Goal: Task Accomplishment & Management: Complete application form

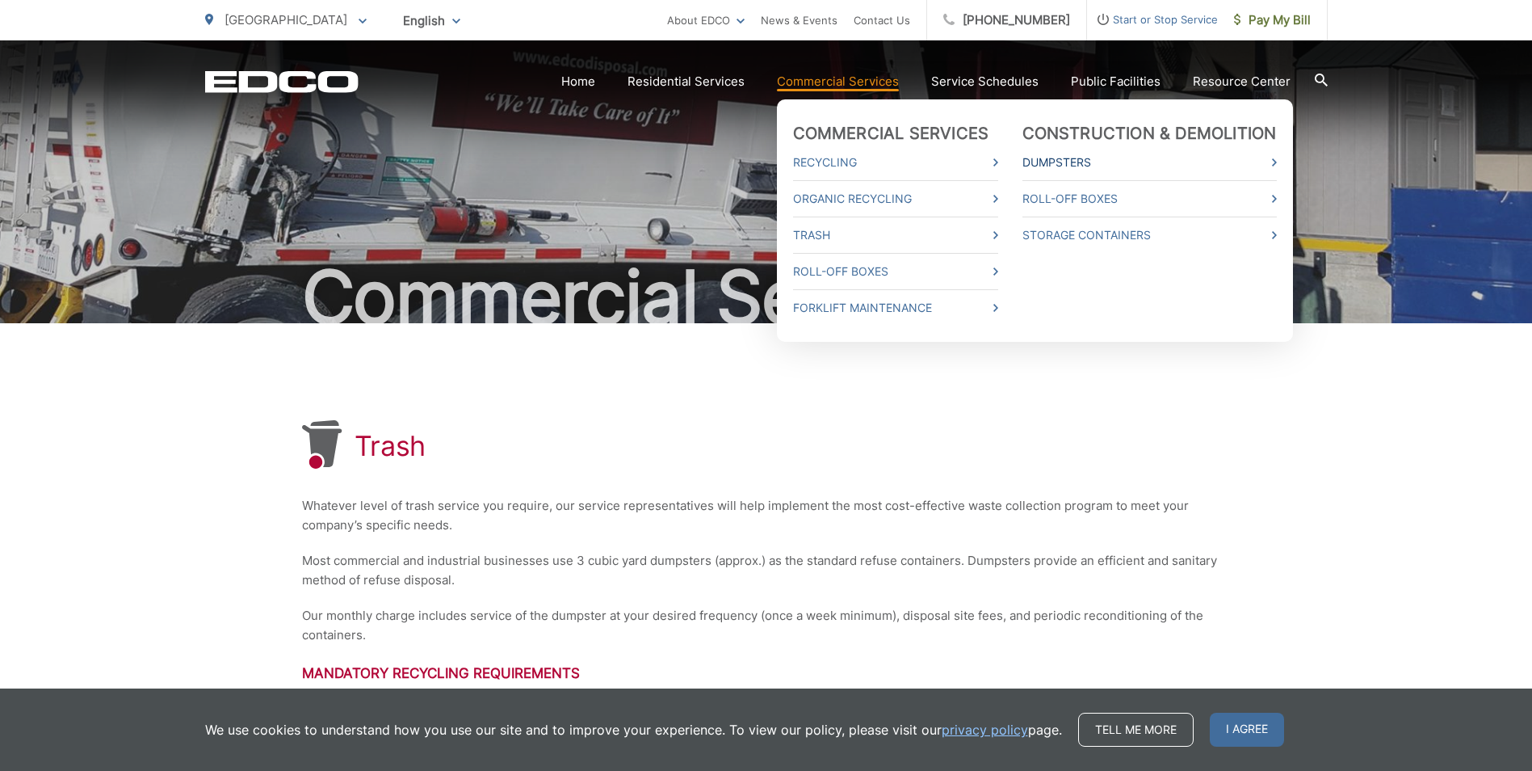
click at [1060, 155] on link "Dumpsters" at bounding box center [1150, 162] width 254 height 19
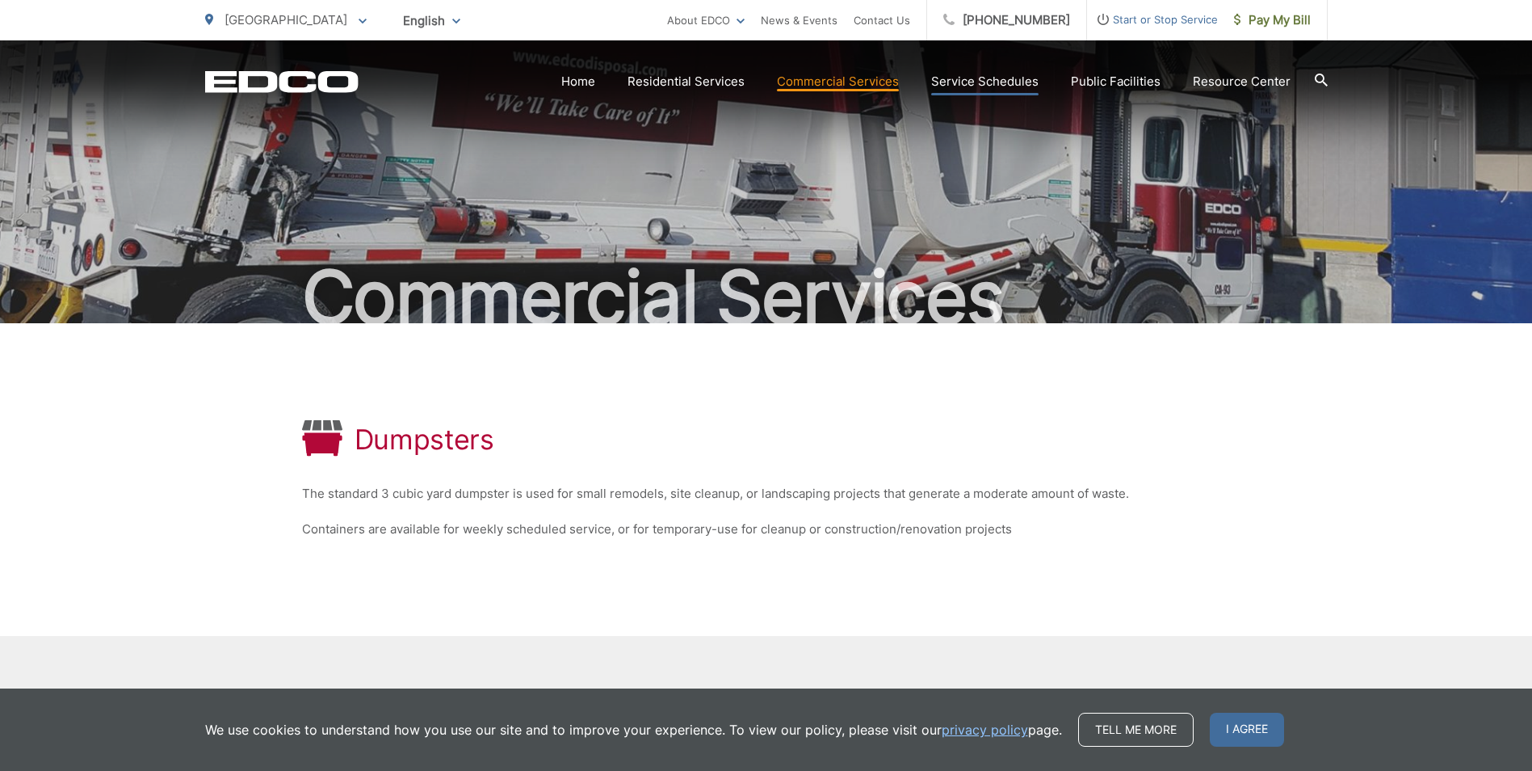
click at [1011, 79] on link "Service Schedules" at bounding box center [984, 81] width 107 height 19
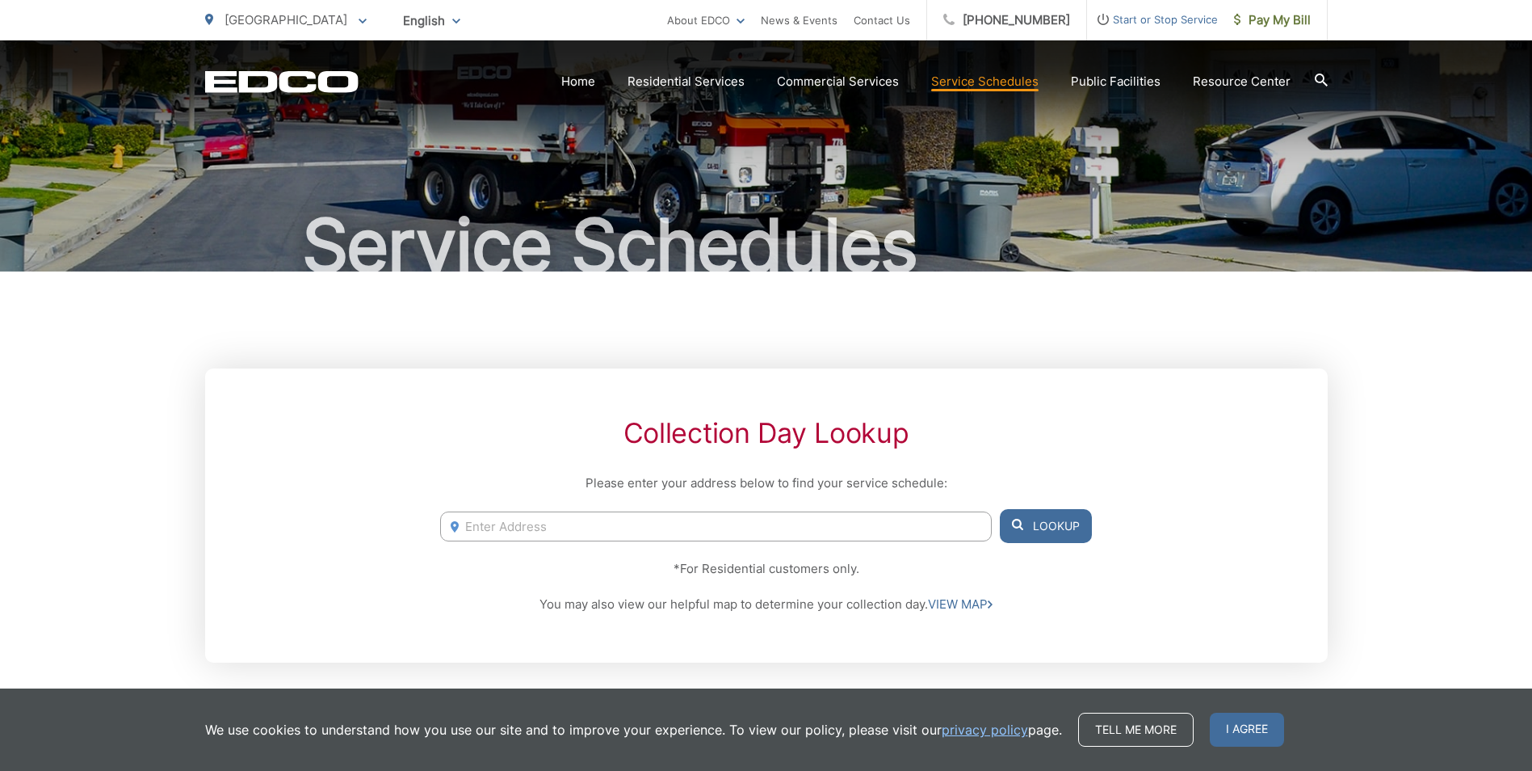
scroll to position [81, 0]
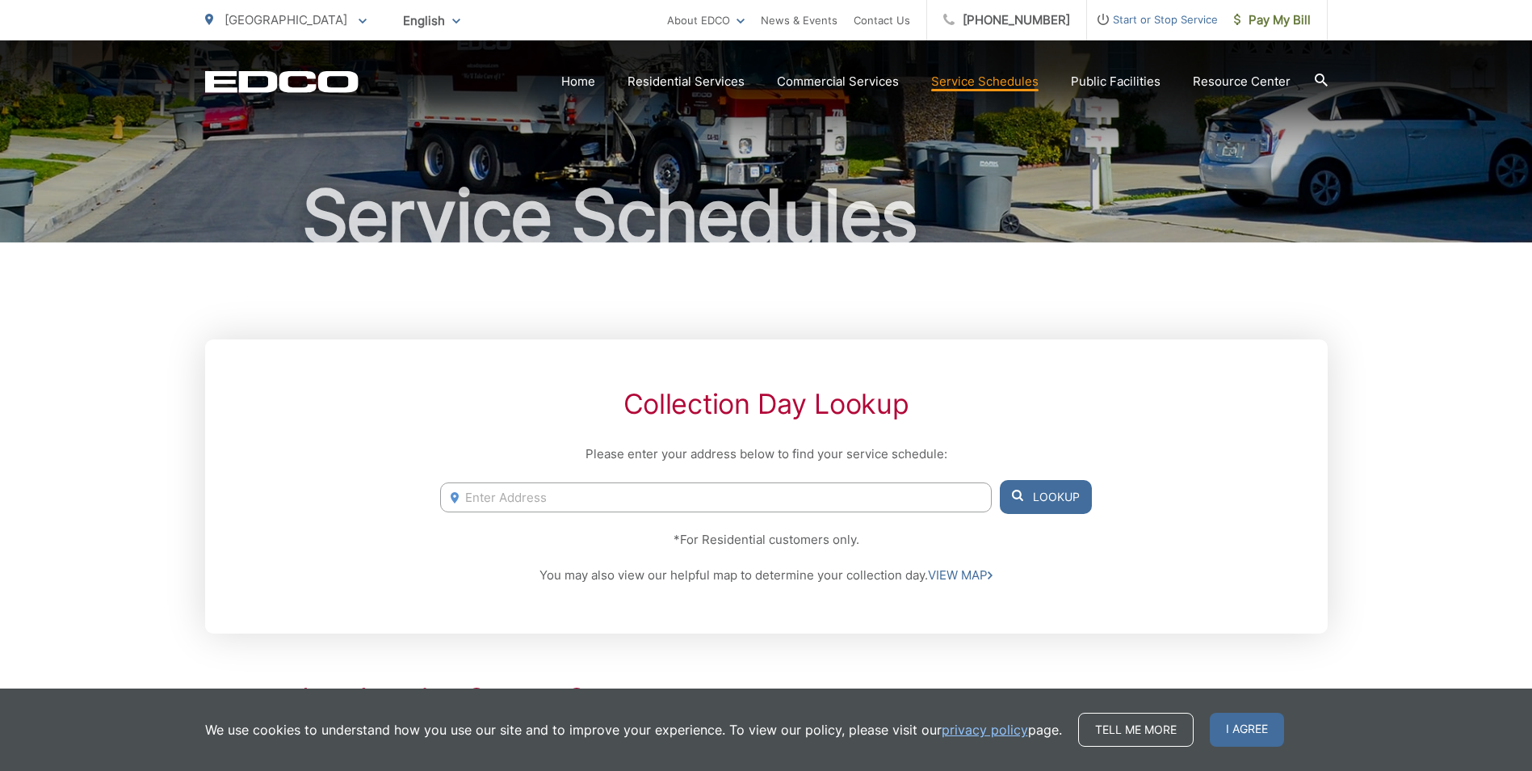
click at [806, 500] on input "Enter Address" at bounding box center [715, 497] width 551 height 30
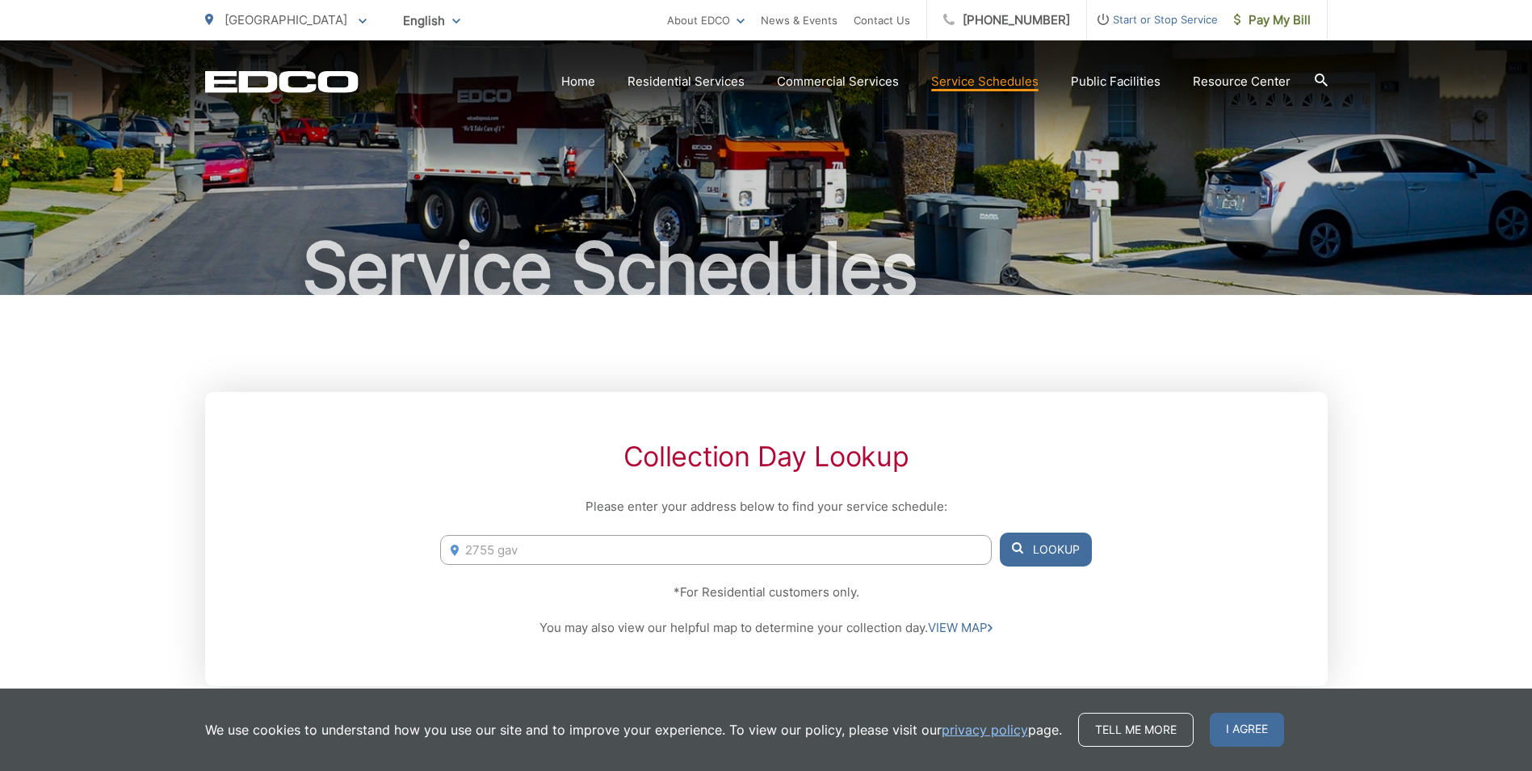
scroll to position [0, 0]
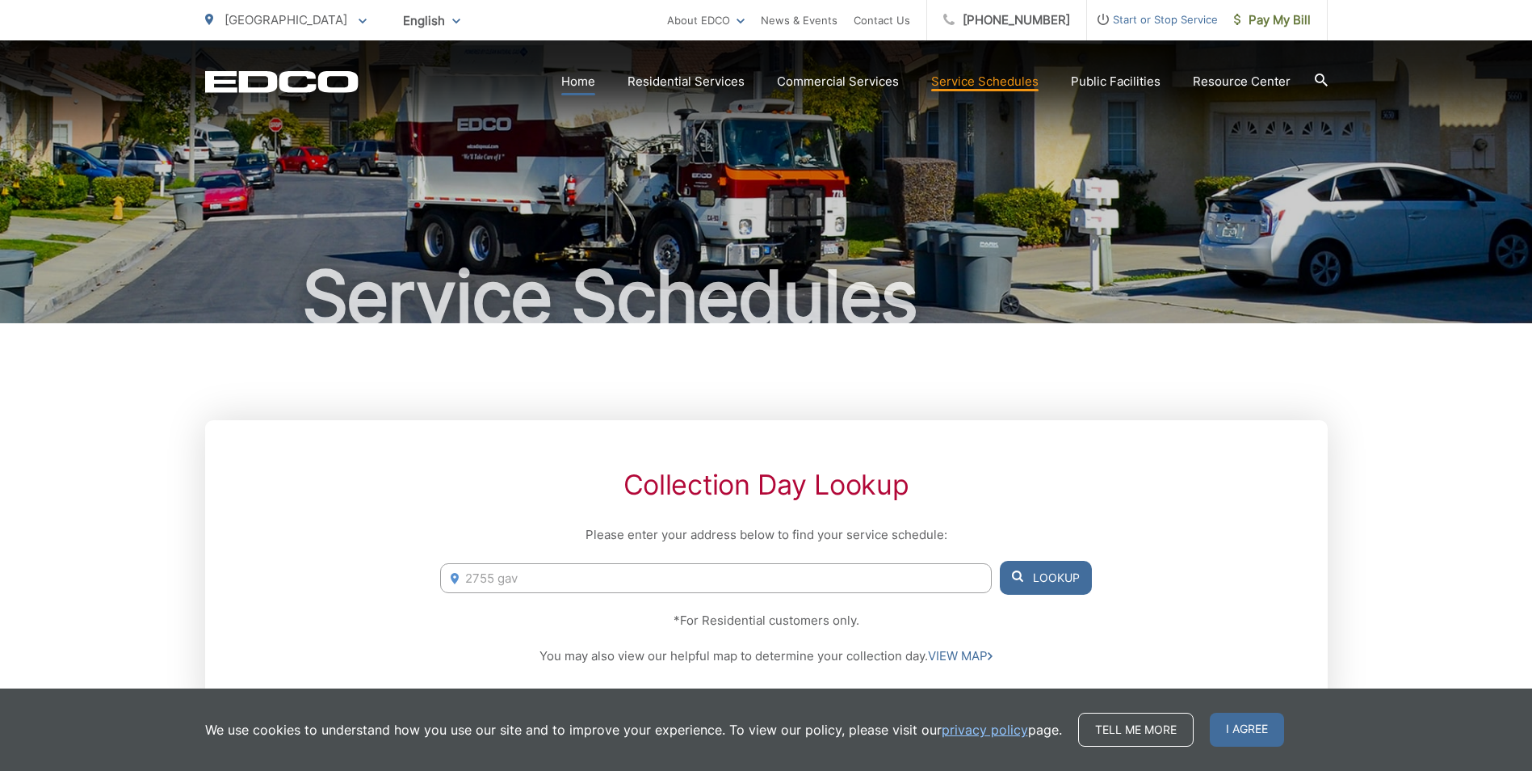
type input "2755 gav"
click at [571, 78] on link "Home" at bounding box center [578, 81] width 34 height 19
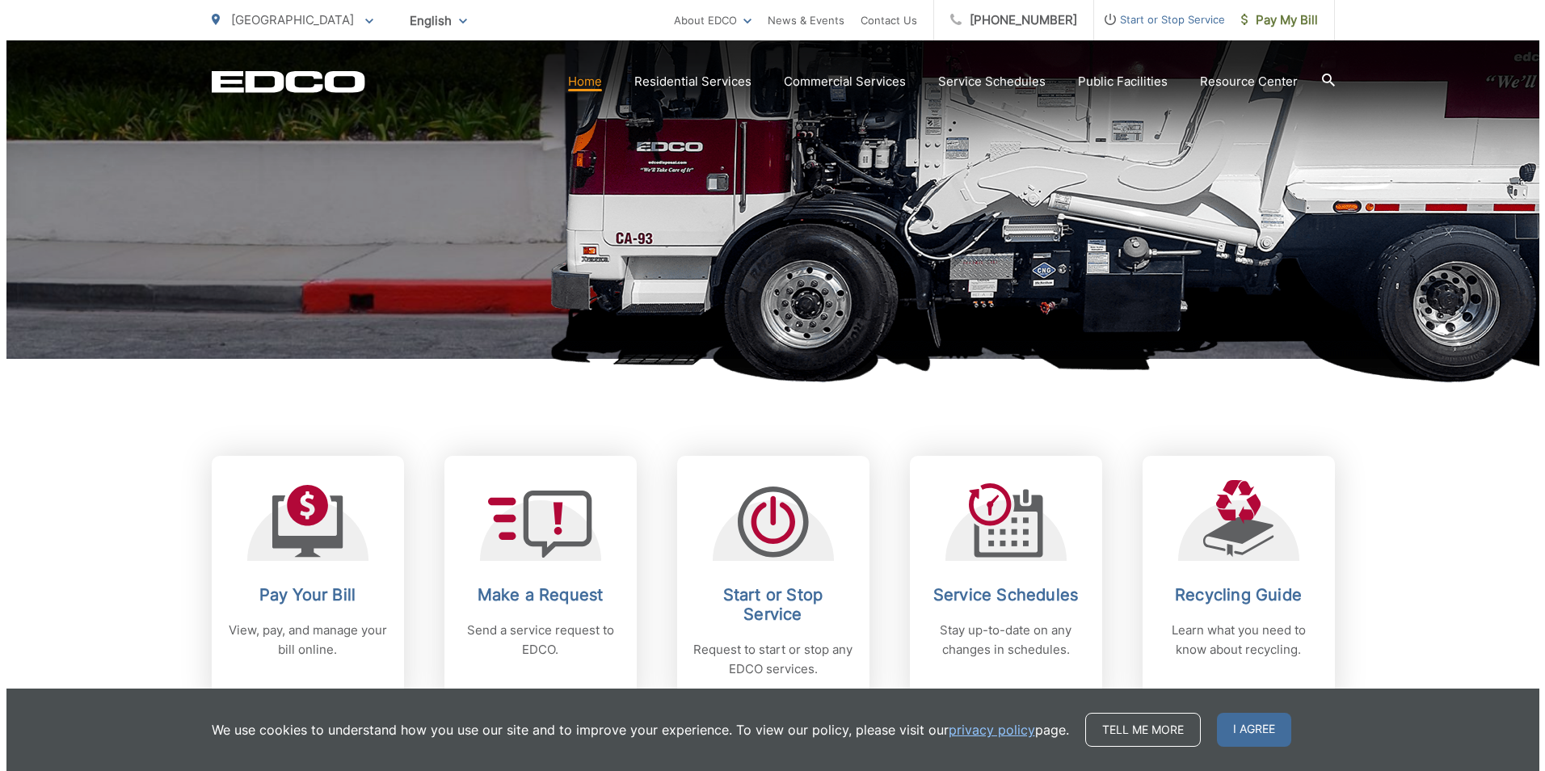
scroll to position [565, 0]
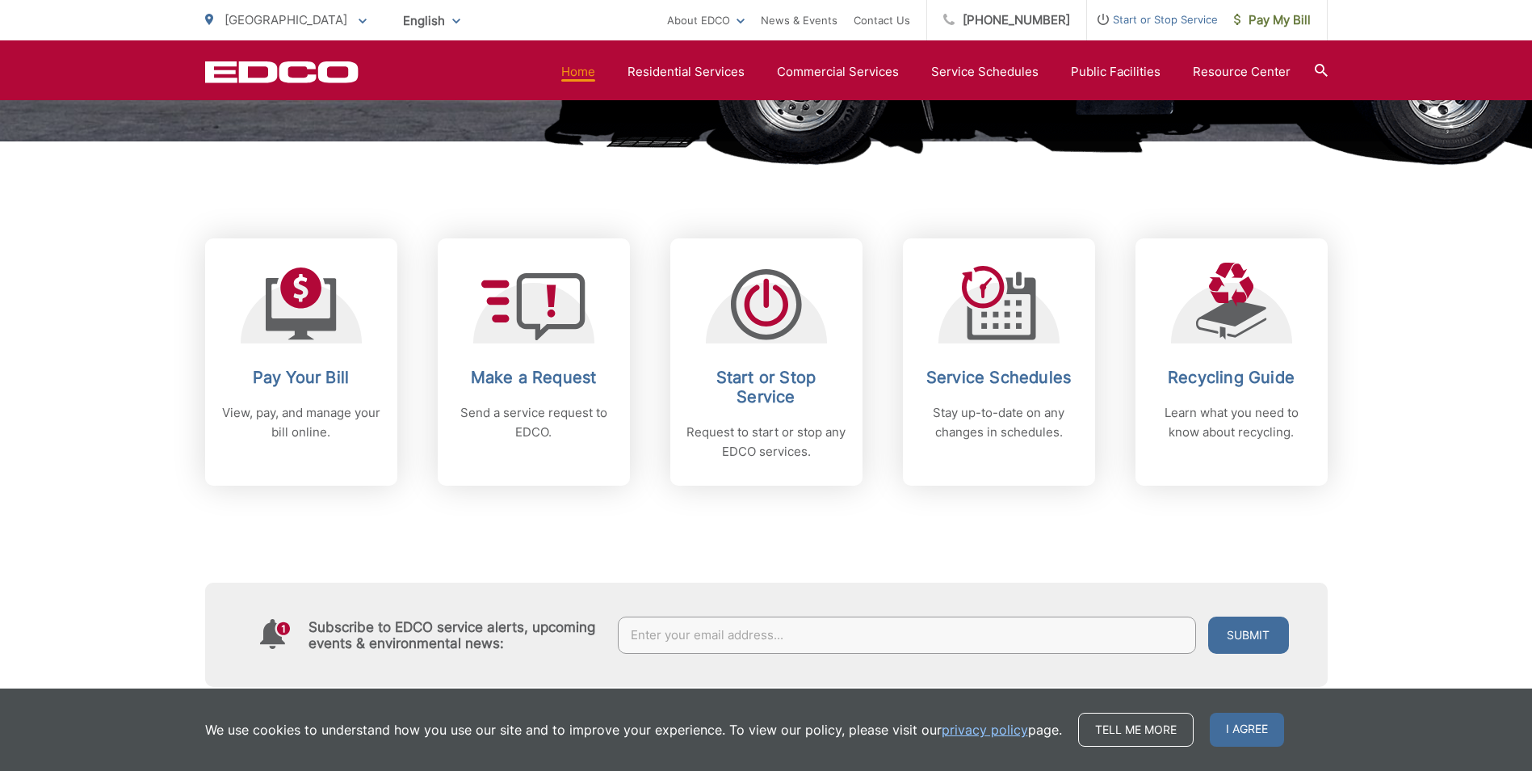
click at [769, 397] on h2 "Start or Stop Service" at bounding box center [767, 387] width 160 height 39
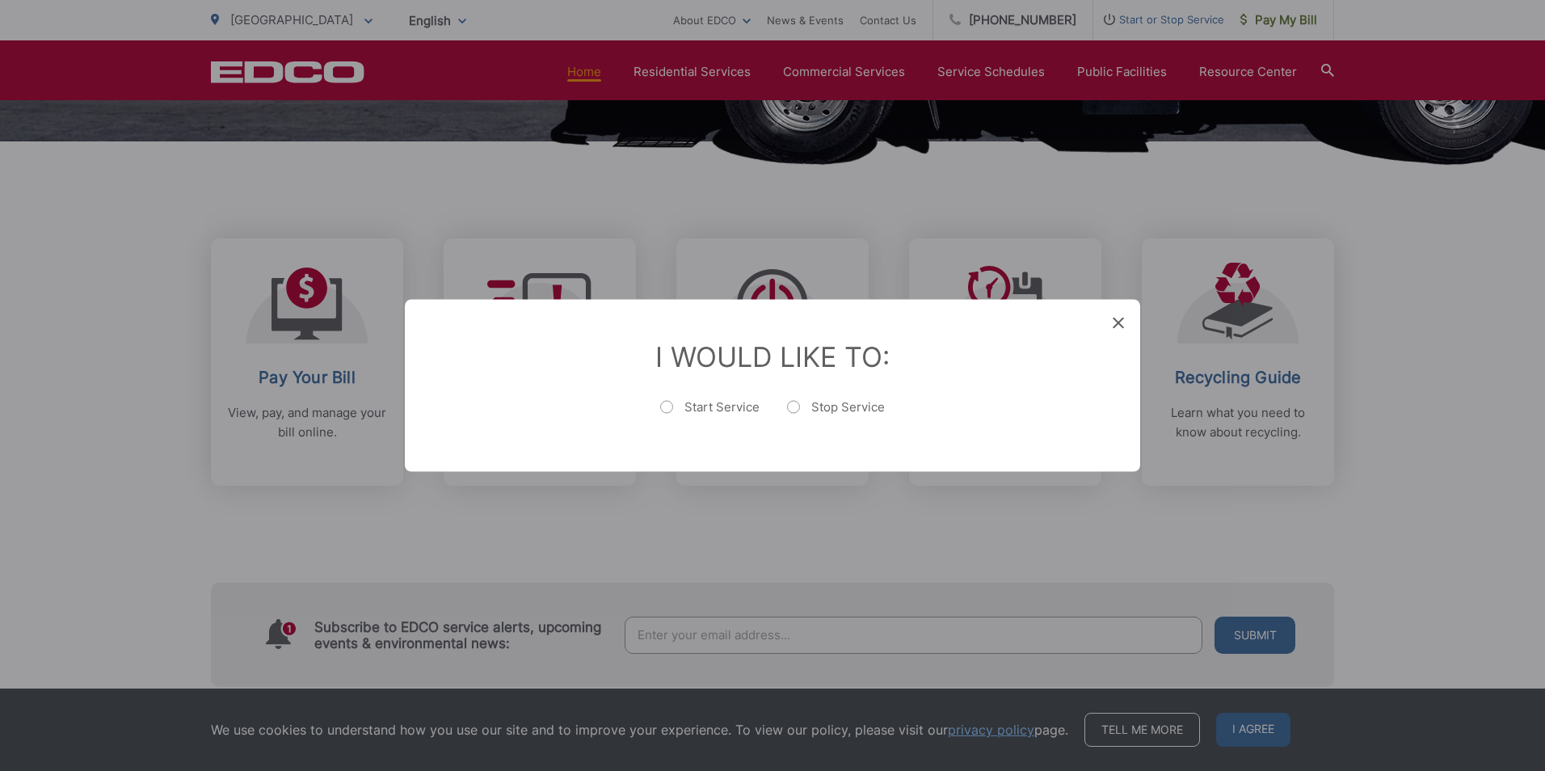
click at [727, 412] on label "Start Service" at bounding box center [709, 415] width 99 height 32
radio input "true"
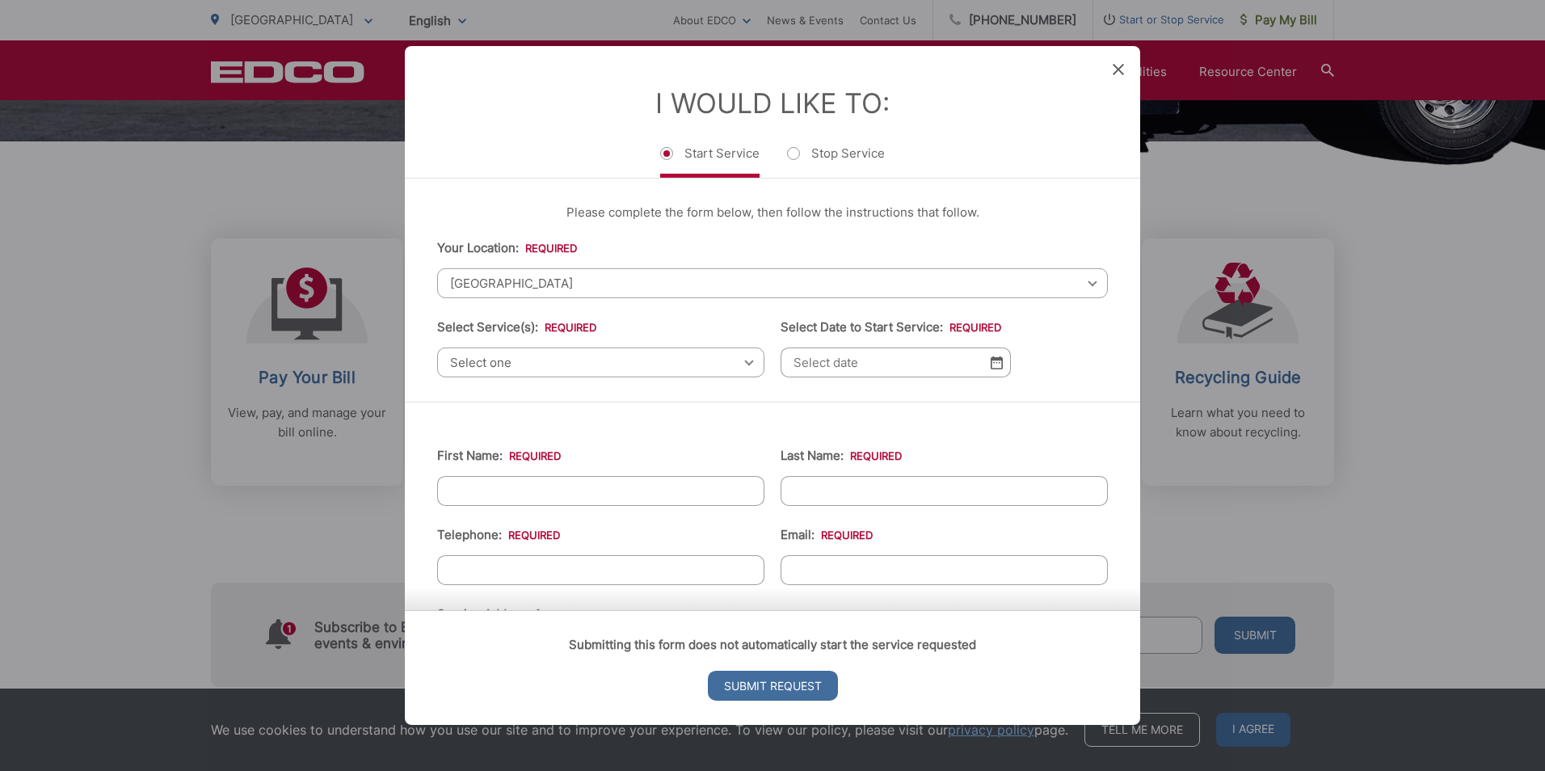
click at [656, 275] on span "[GEOGRAPHIC_DATA]" at bounding box center [772, 283] width 671 height 30
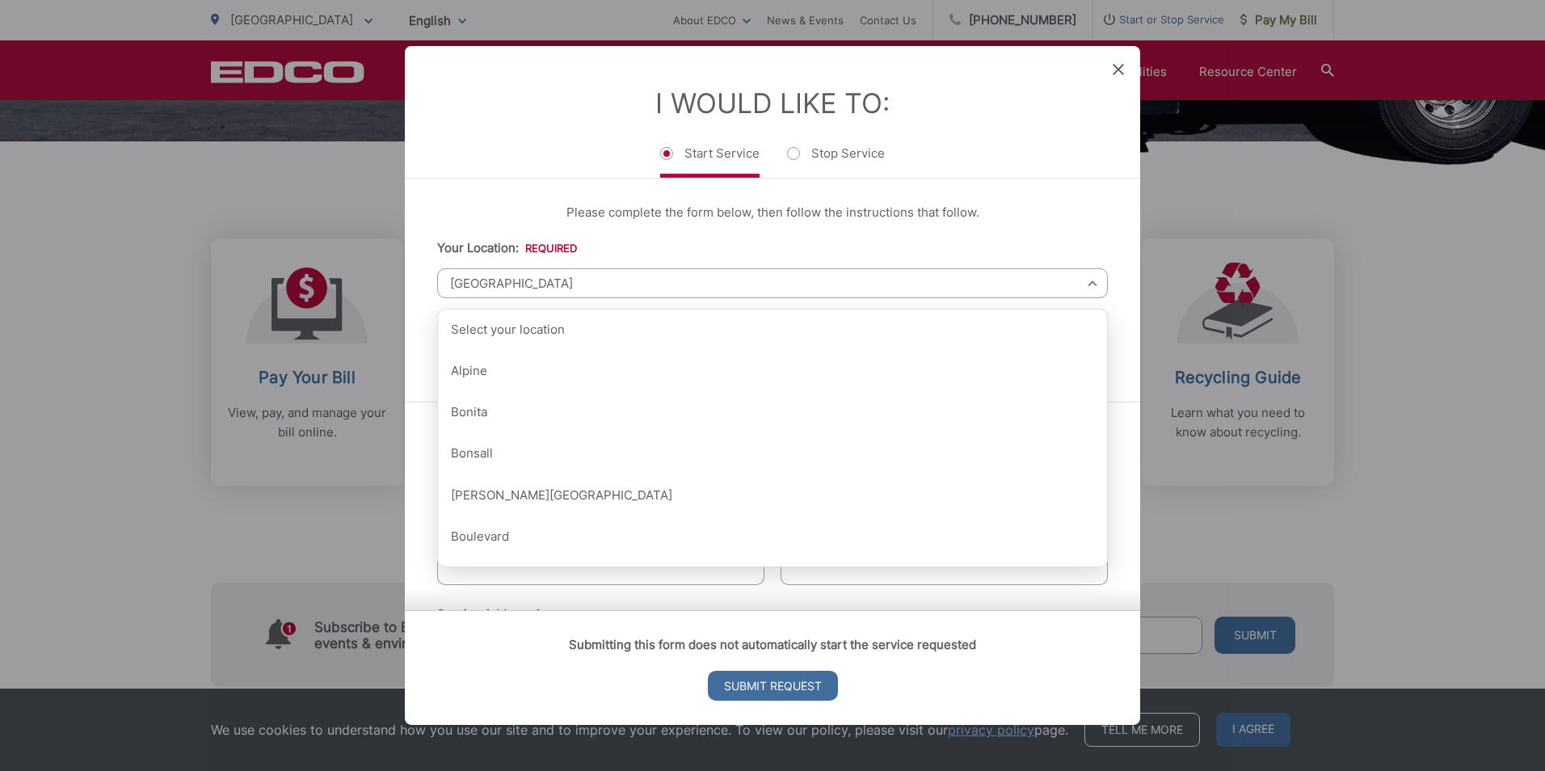
click at [656, 275] on span "[GEOGRAPHIC_DATA]" at bounding box center [772, 283] width 671 height 30
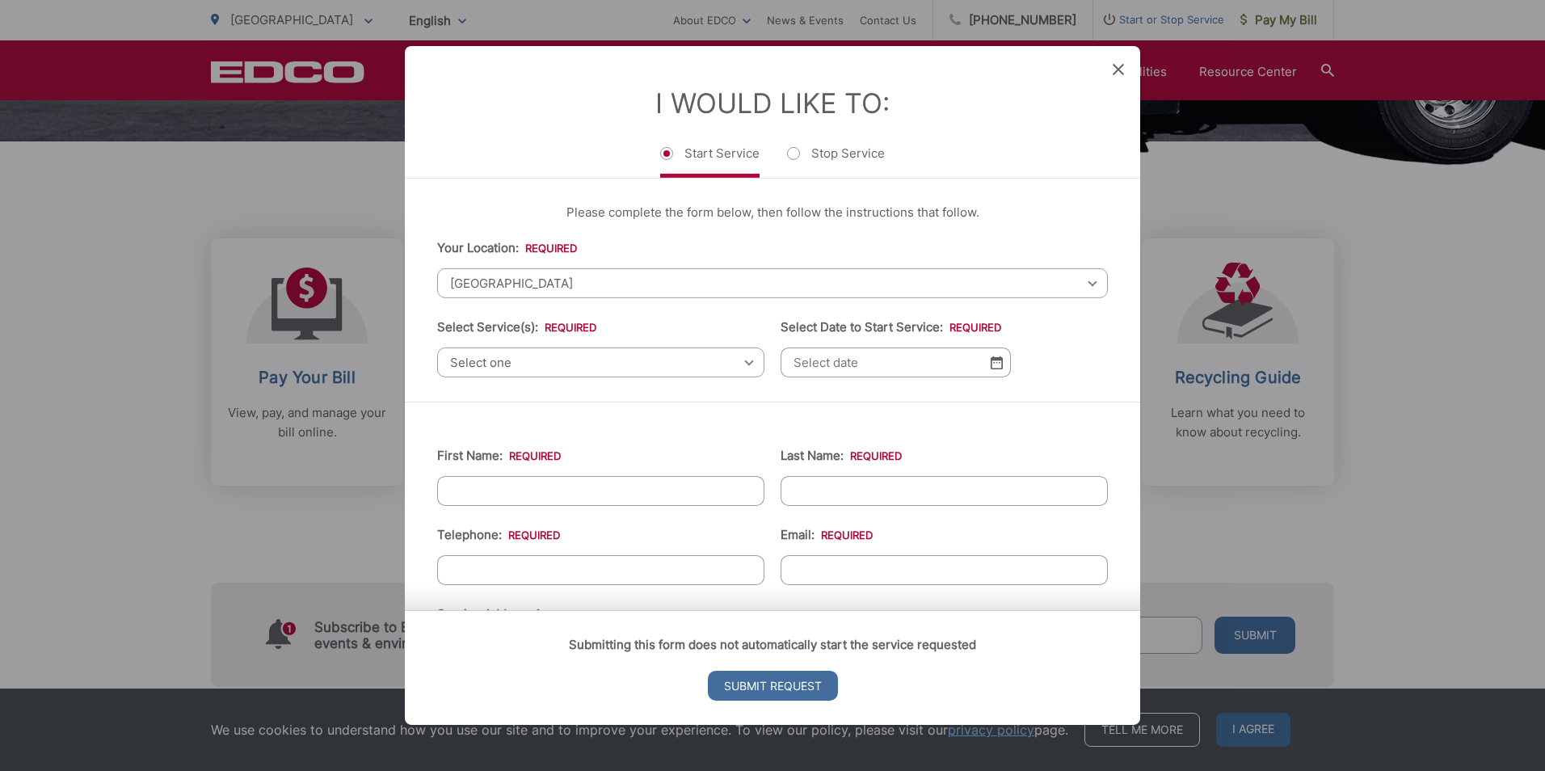
click at [631, 360] on span "Select one" at bounding box center [600, 362] width 327 height 30
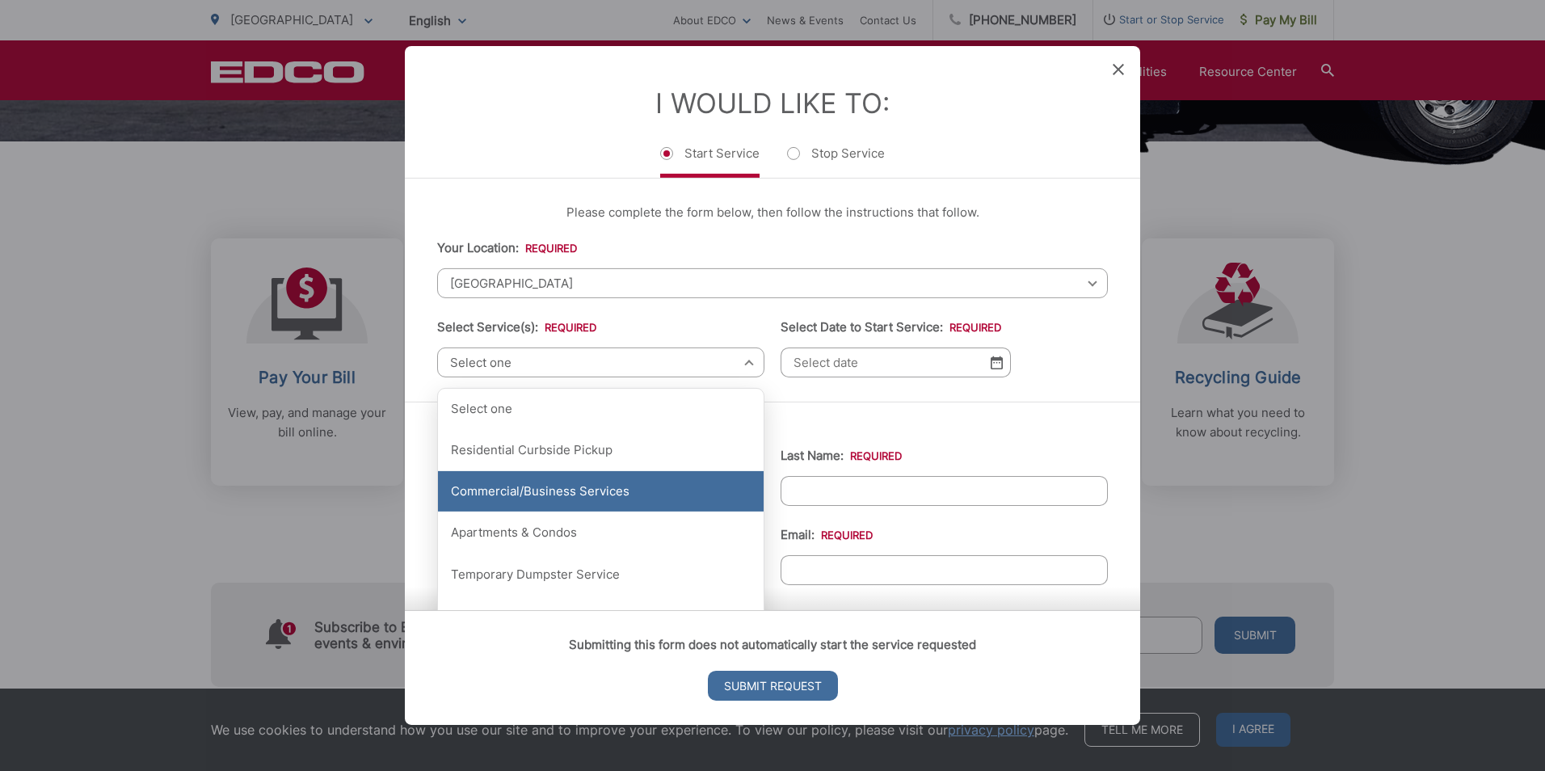
click at [628, 496] on div "Commercial/Business Services" at bounding box center [601, 491] width 326 height 40
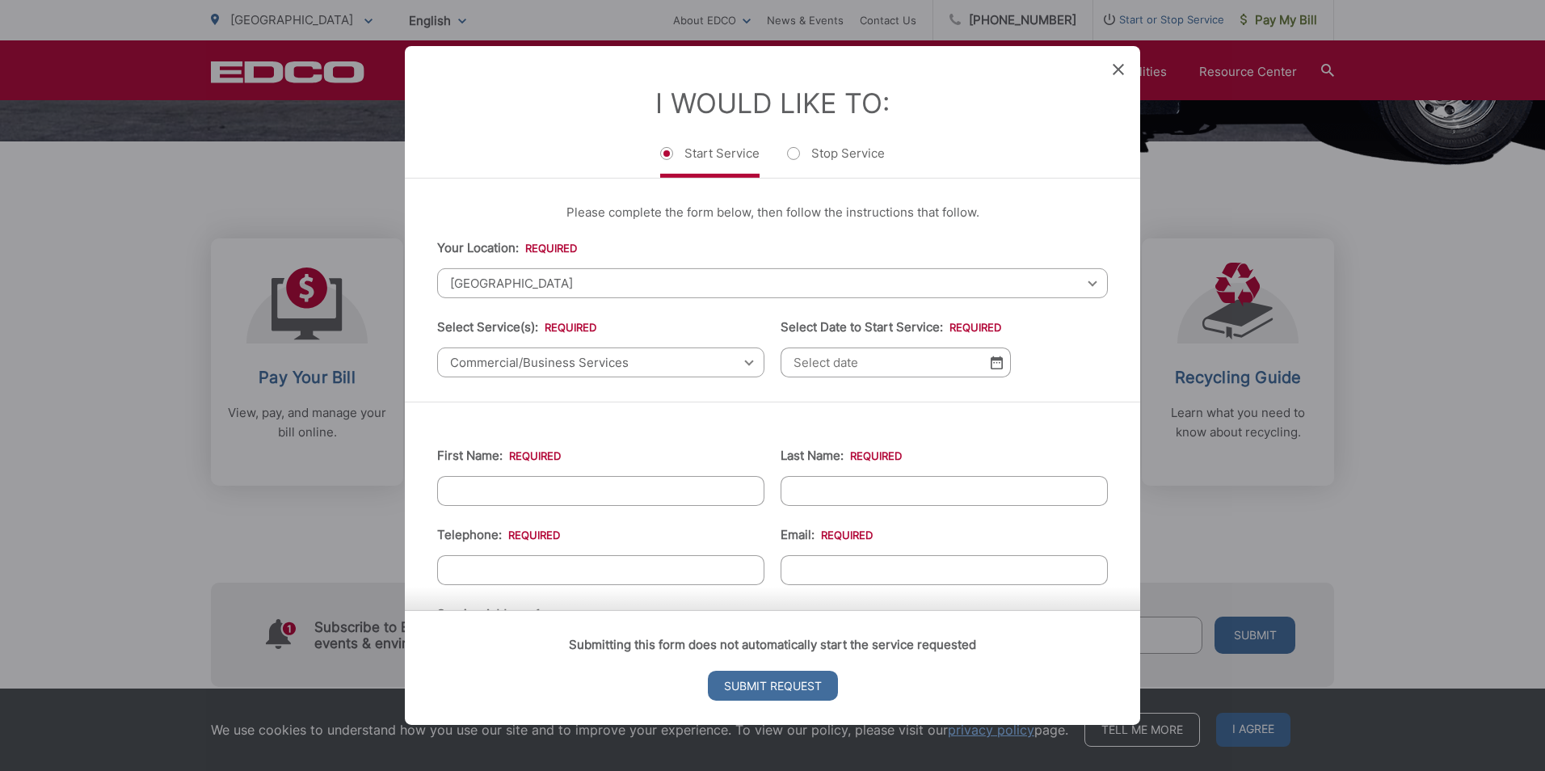
click at [994, 366] on img at bounding box center [996, 362] width 12 height 14
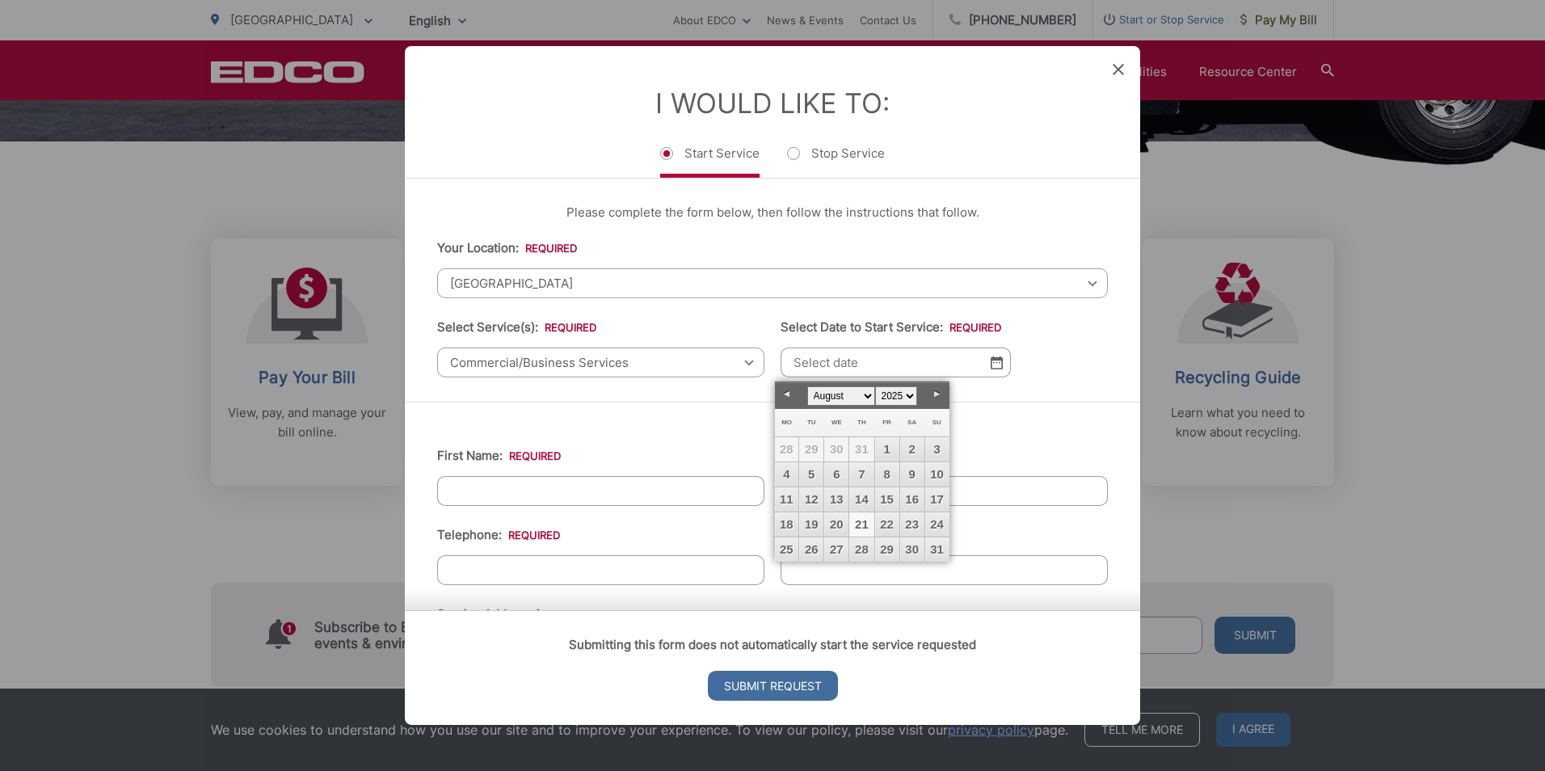
click at [858, 523] on link "21" at bounding box center [861, 524] width 24 height 24
type input "08/21/2025"
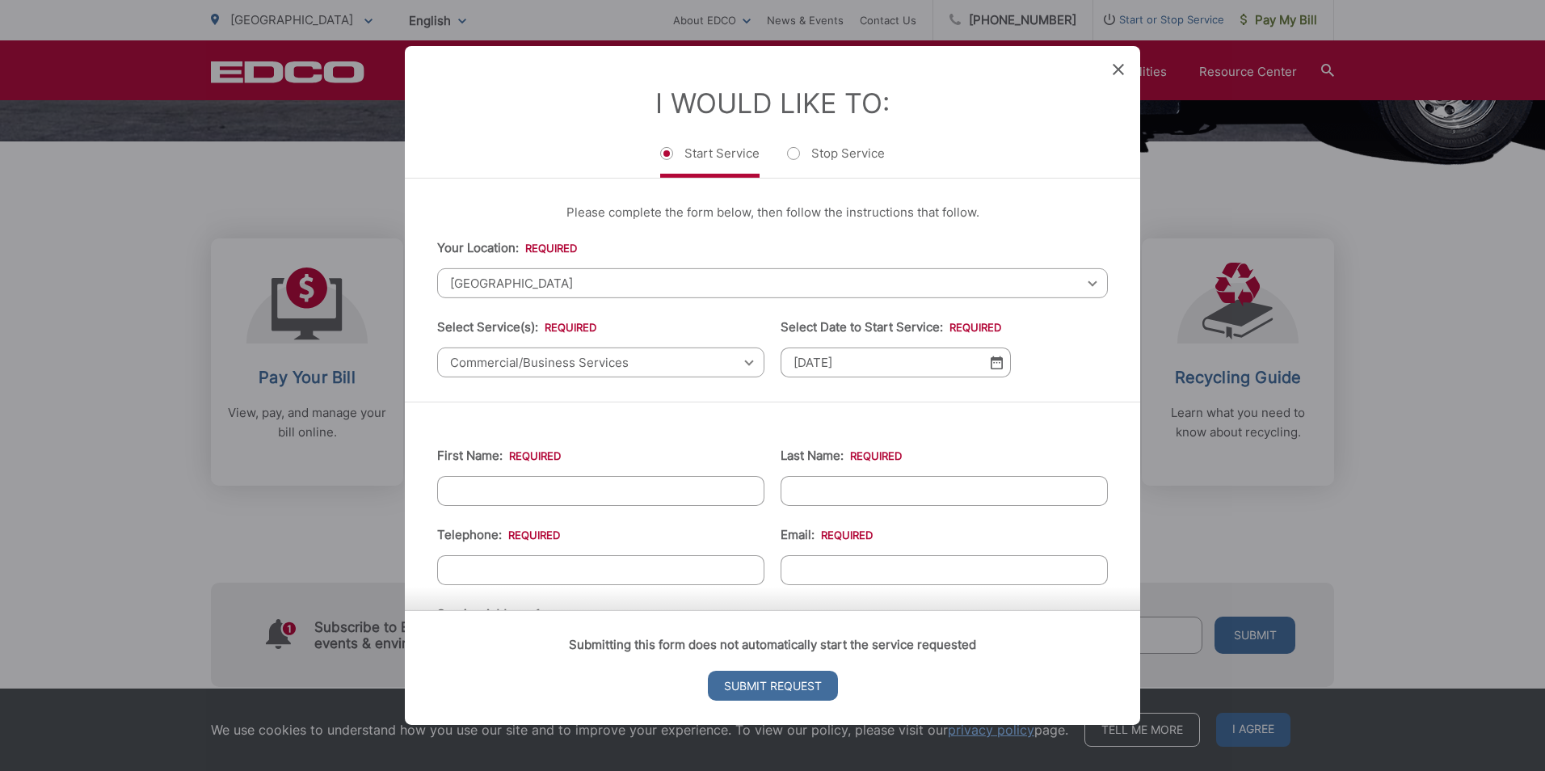
scroll to position [81, 0]
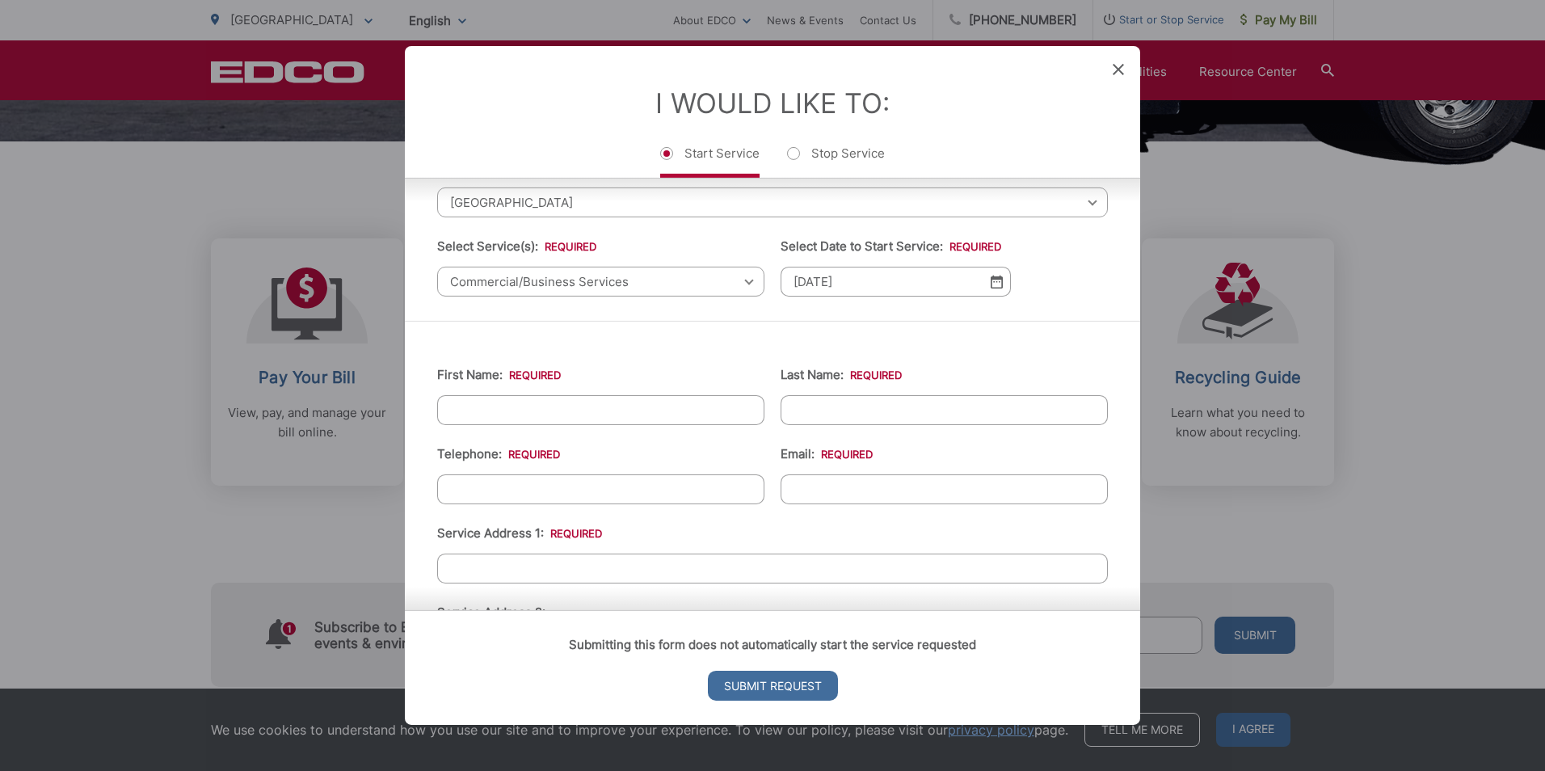
click at [712, 408] on input "First Name: *" at bounding box center [600, 410] width 327 height 30
type input "Gerry"
type input "McWeeney"
type input "(833) 294-4328"
type input "admin@axiomht.com"
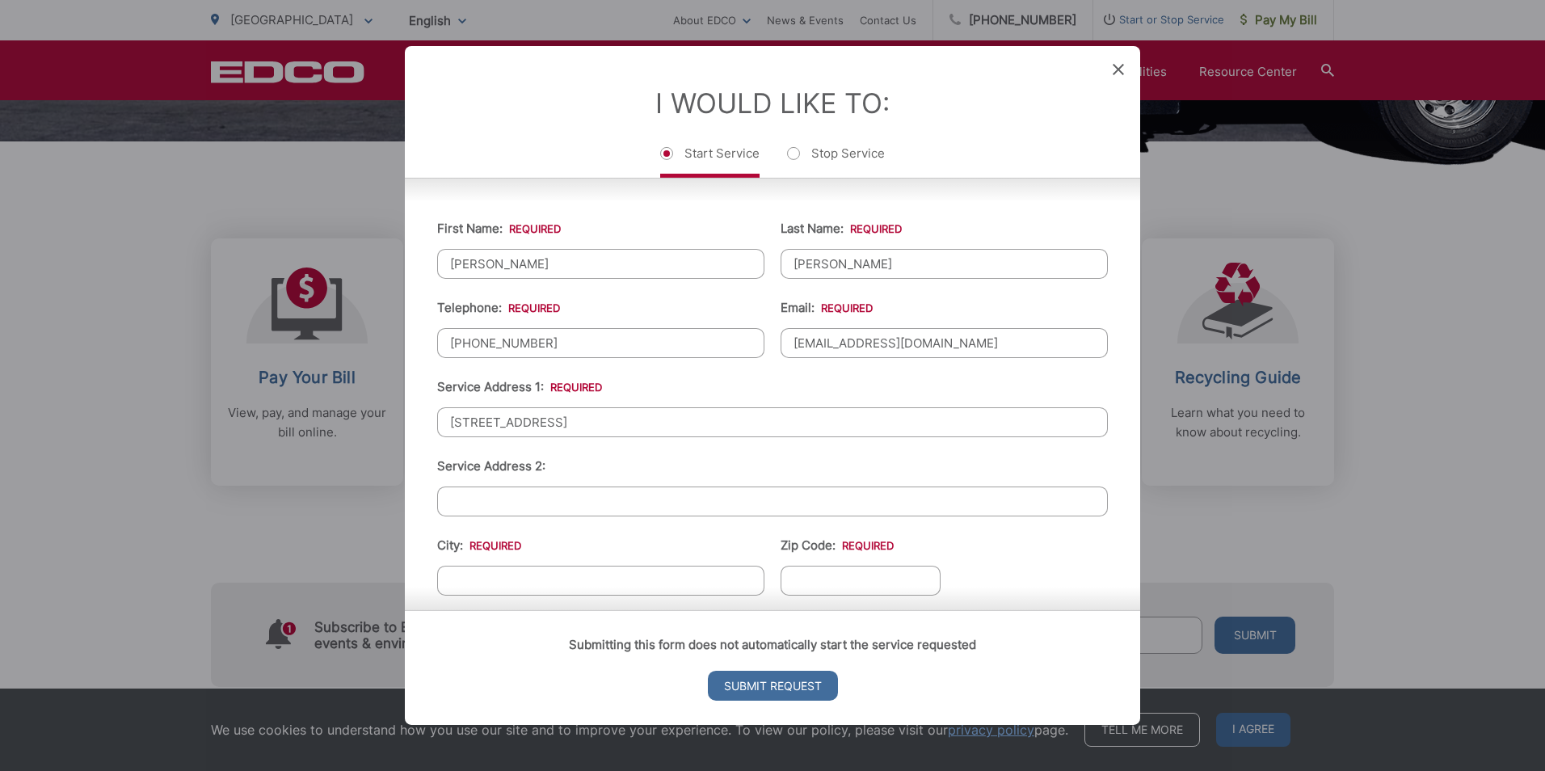
scroll to position [242, 0]
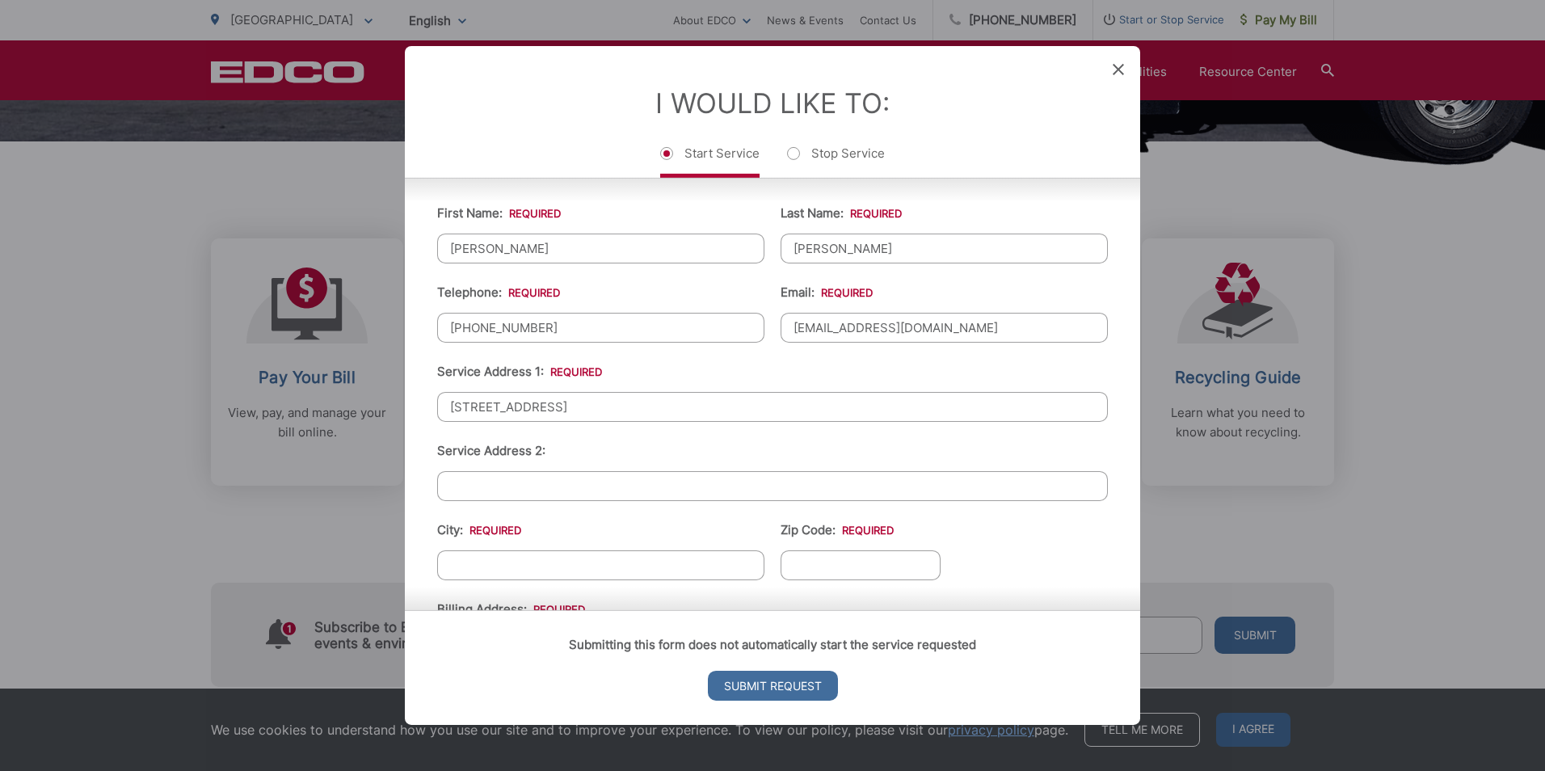
type input "2755 Gaviota Ave"
click at [603, 484] on input "Service Address 2:" at bounding box center [772, 486] width 671 height 30
type input "2751 Gviota Ave"
type input "[GEOGRAPHIC_DATA]"
type input "90755"
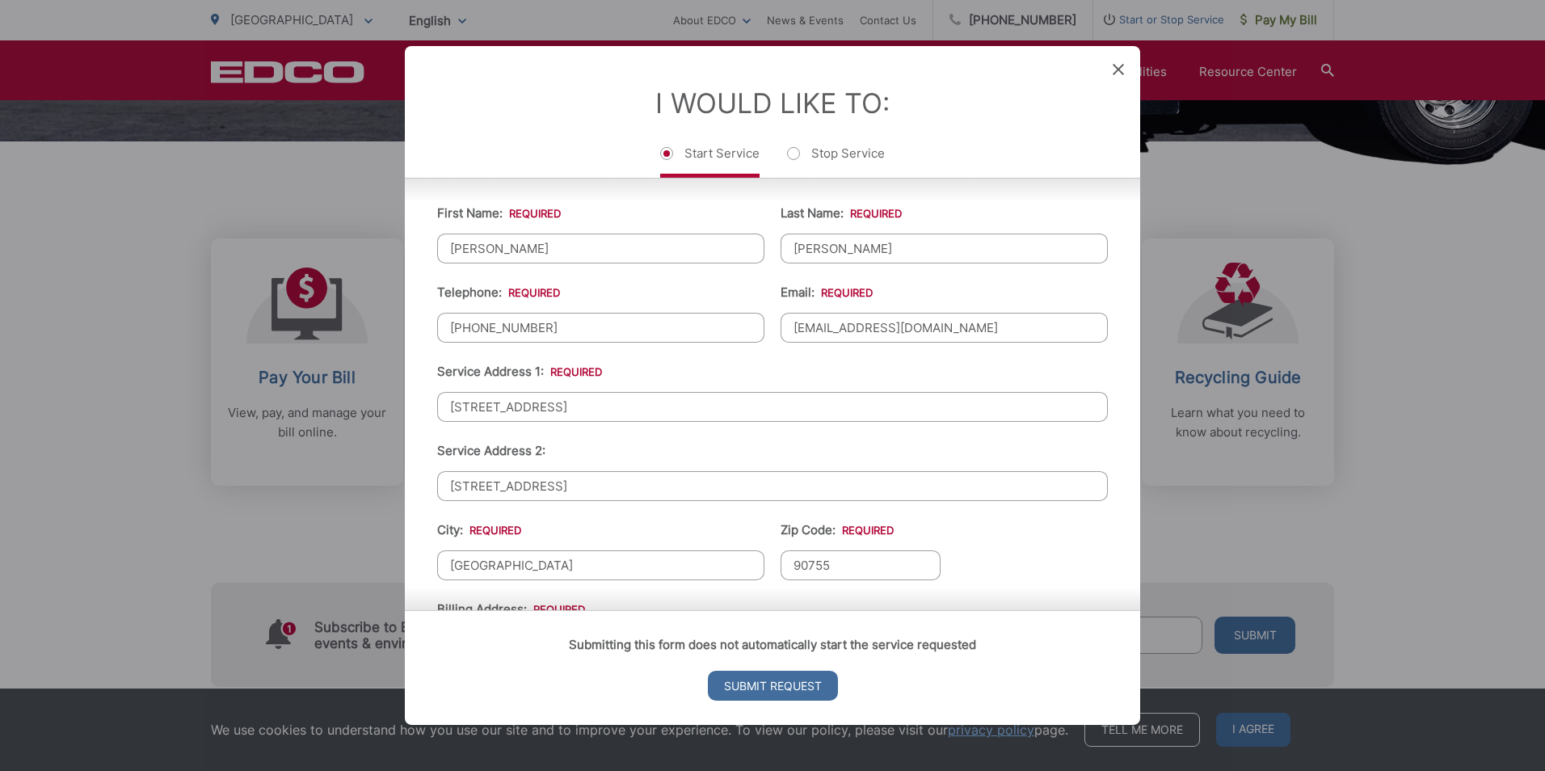
scroll to position [492, 0]
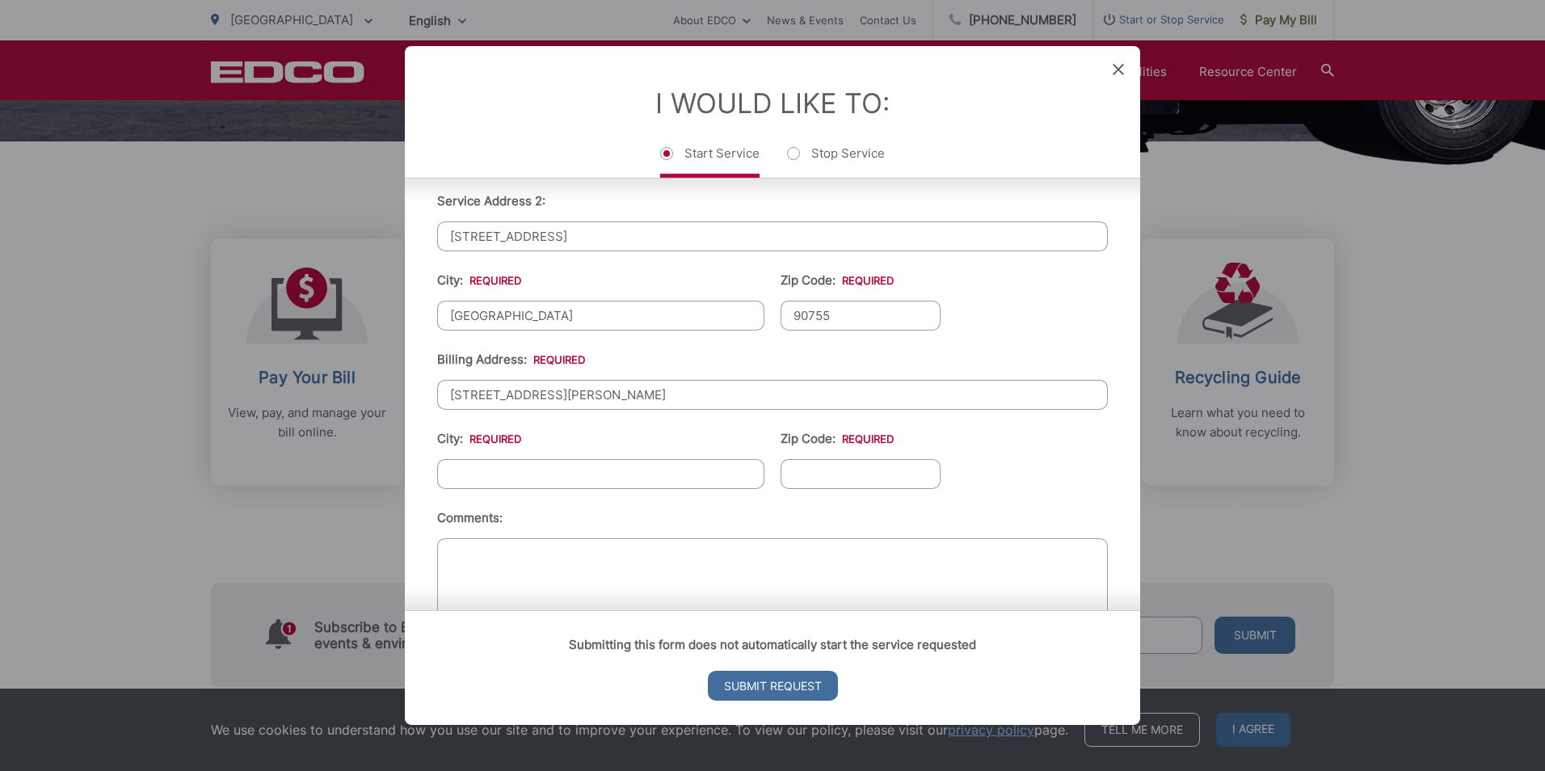
type input "16042 Craig Lane"
type input "Huntington Beach"
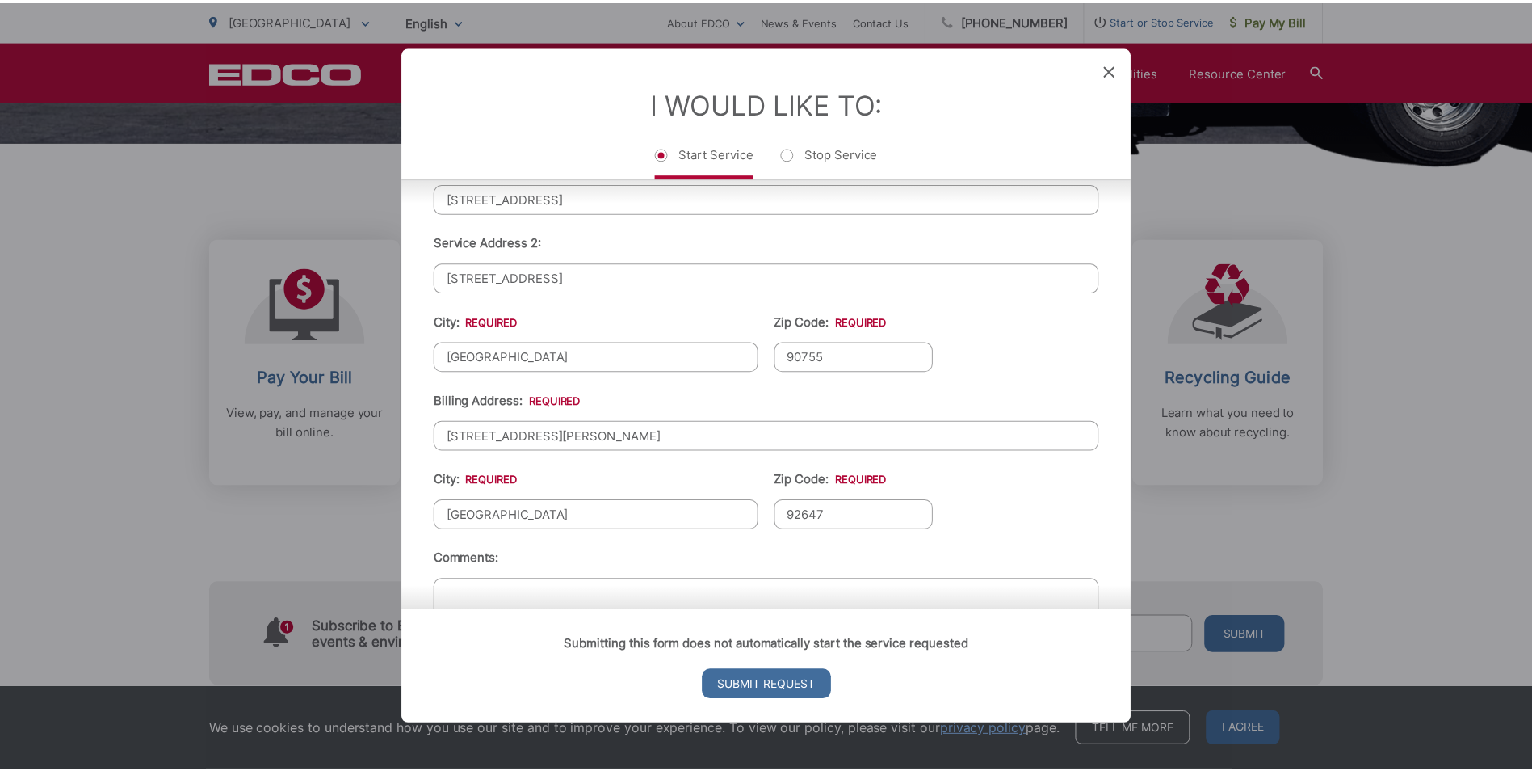
scroll to position [411, 0]
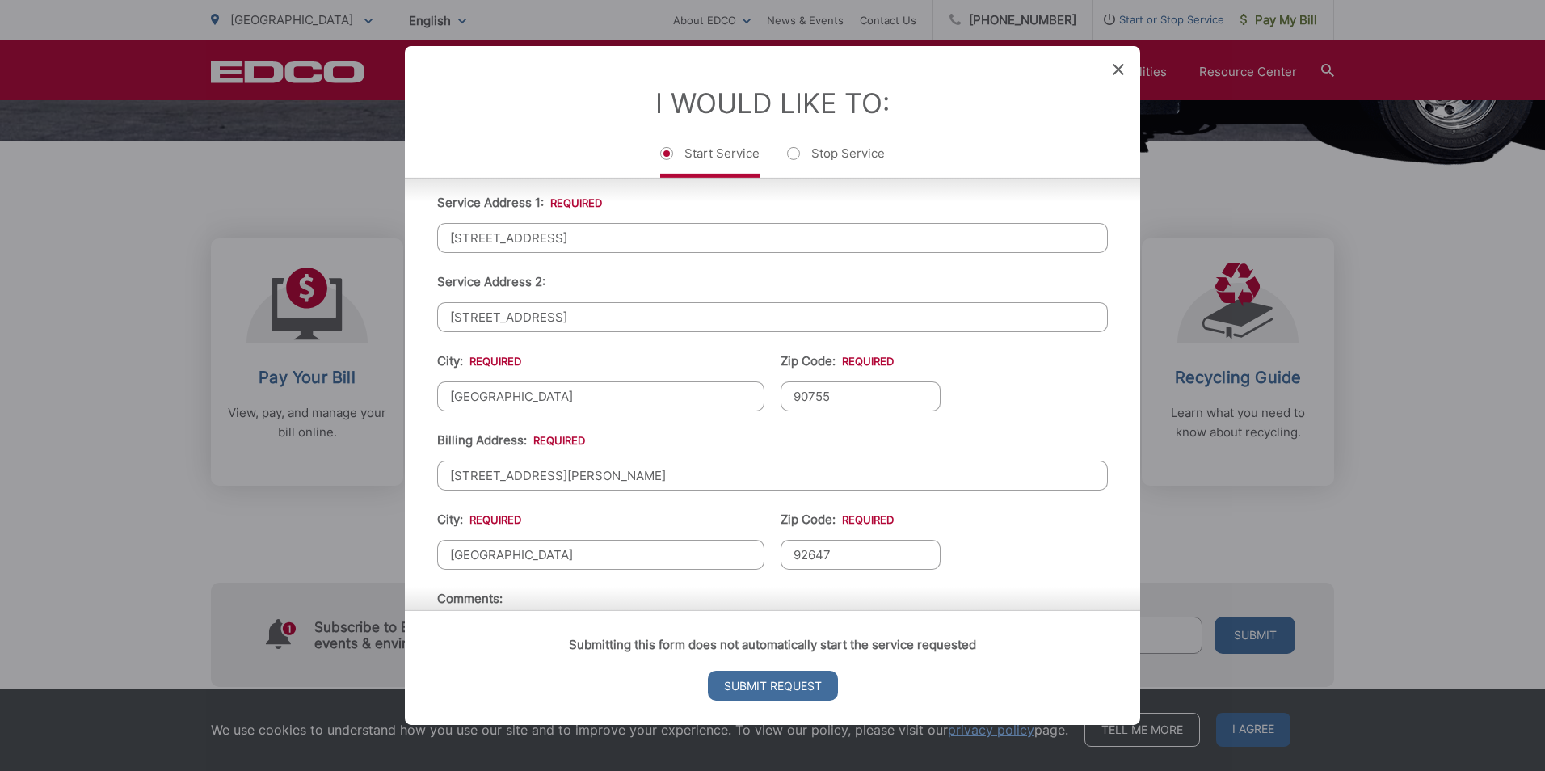
type input "92647"
click at [595, 322] on input "2751 Gviota Ave" at bounding box center [772, 317] width 671 height 30
drag, startPoint x: 567, startPoint y: 320, endPoint x: 397, endPoint y: 323, distance: 170.5
click at [397, 323] on div "Entry Status None In Progress Completed None None In Progress Completed I Would…" at bounding box center [772, 385] width 1545 height 771
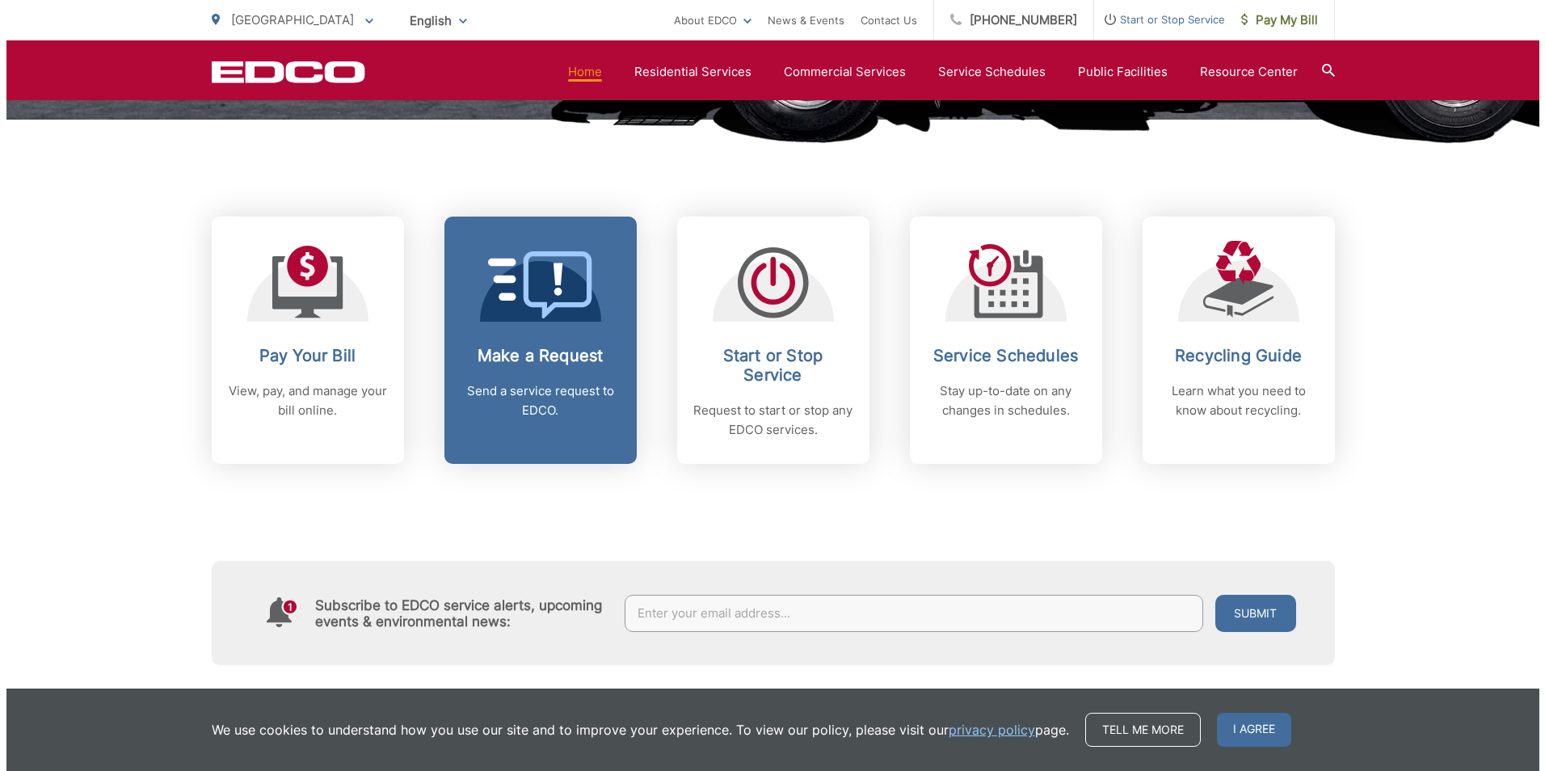
scroll to position [565, 0]
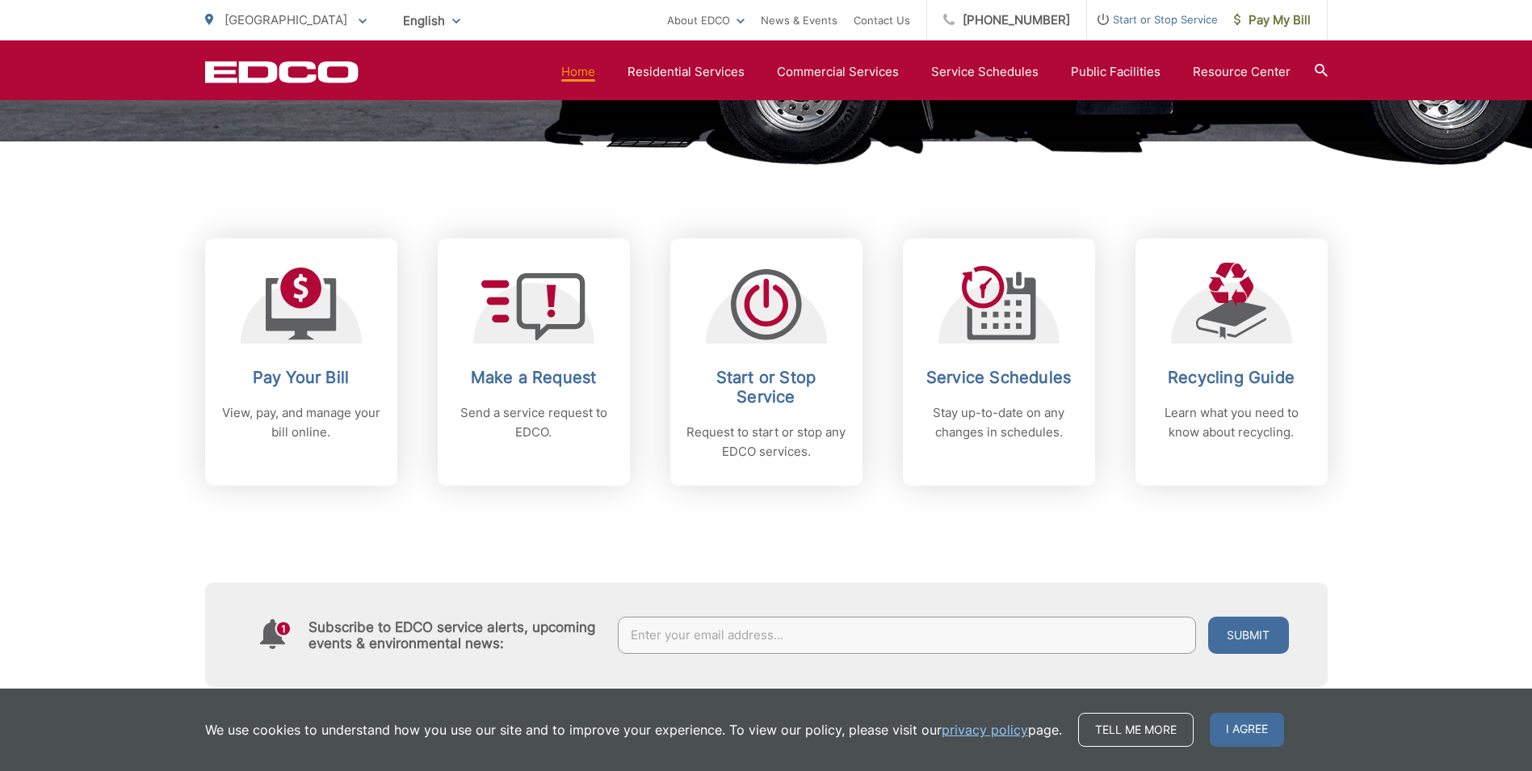
click at [1142, 18] on span "Start or Stop Service" at bounding box center [1152, 19] width 131 height 19
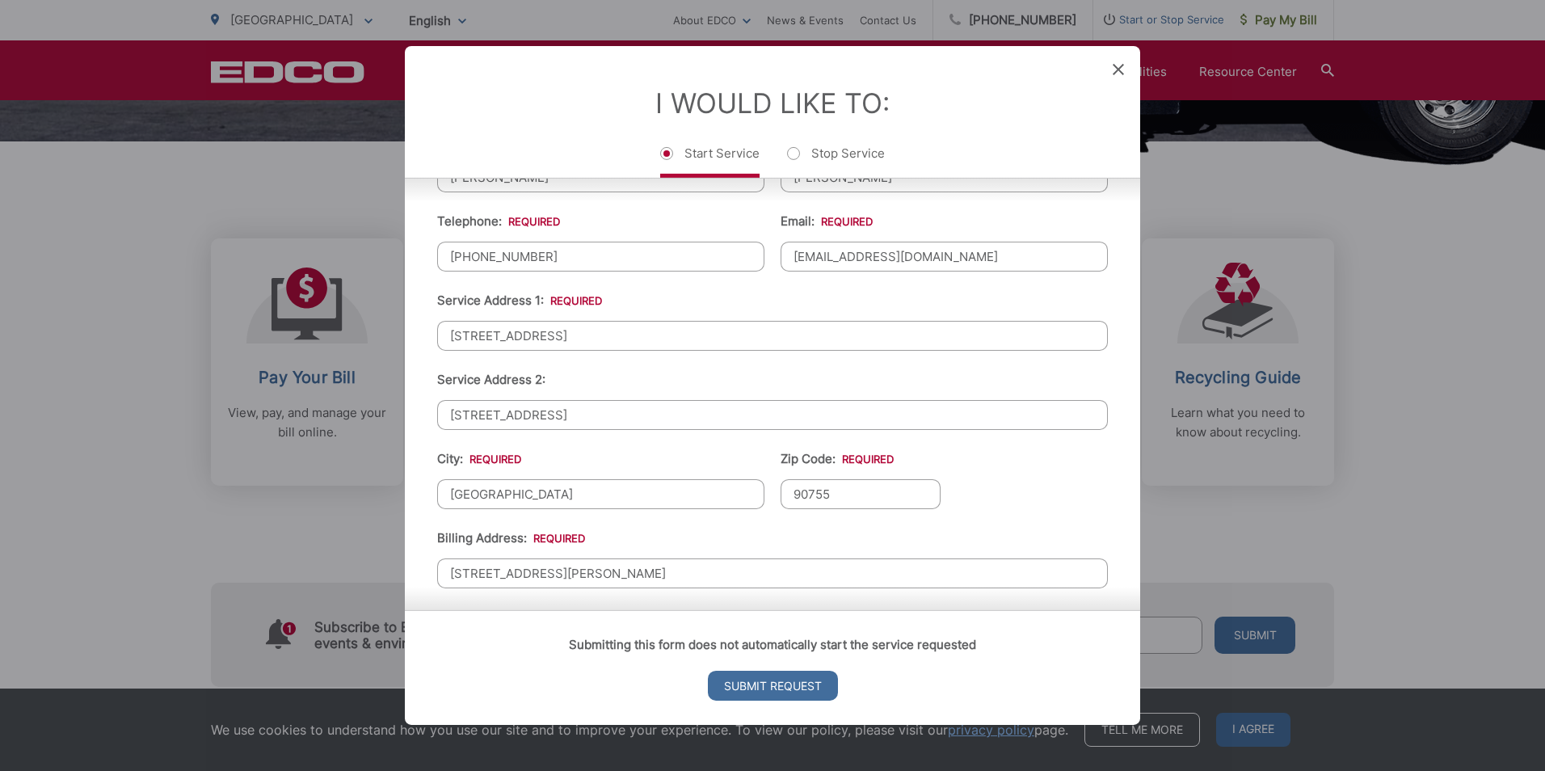
scroll to position [305, 0]
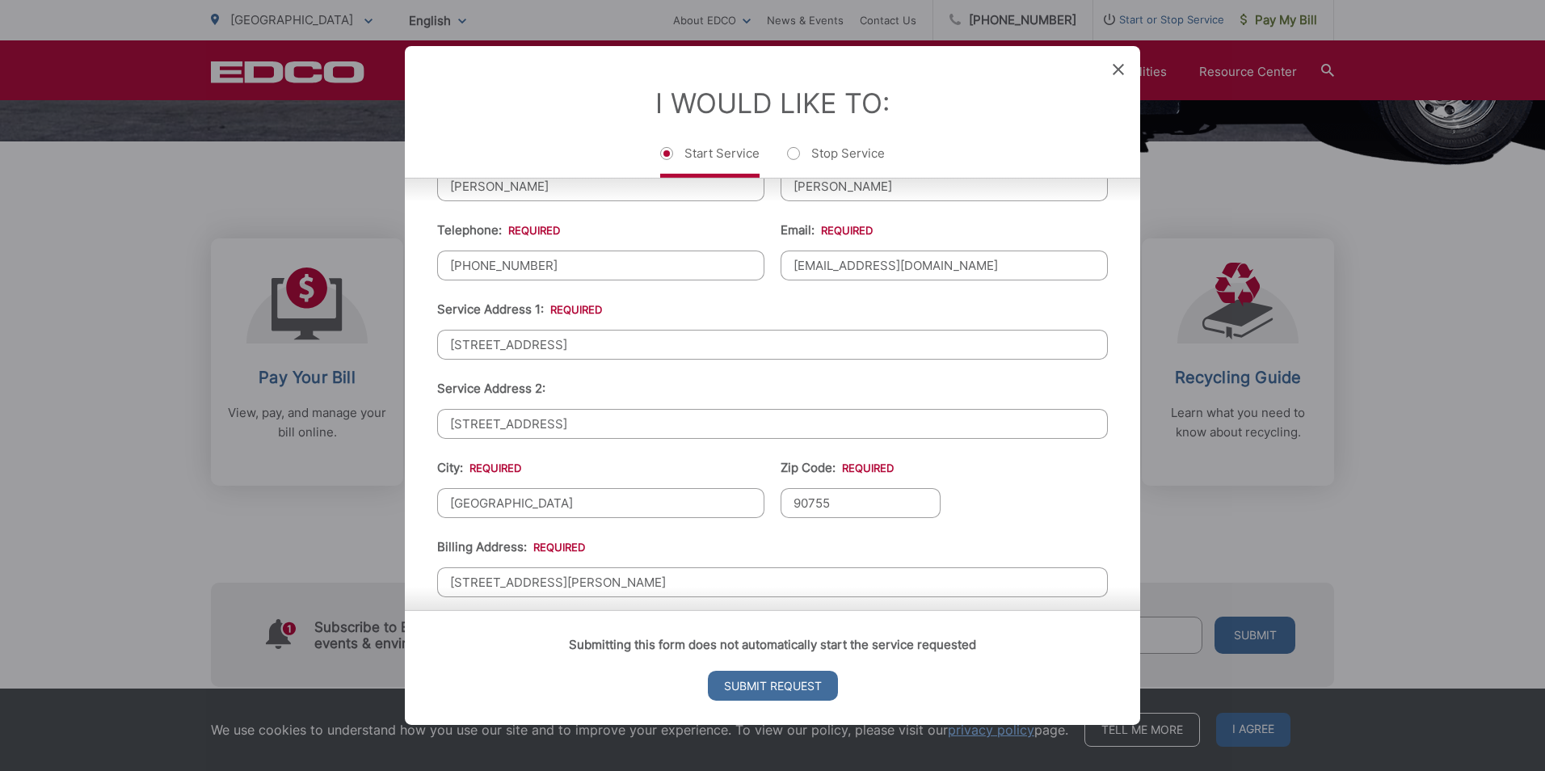
drag, startPoint x: 570, startPoint y: 428, endPoint x: 451, endPoint y: 427, distance: 118.8
click at [451, 427] on input "2751 Gviota Ave" at bounding box center [772, 424] width 671 height 30
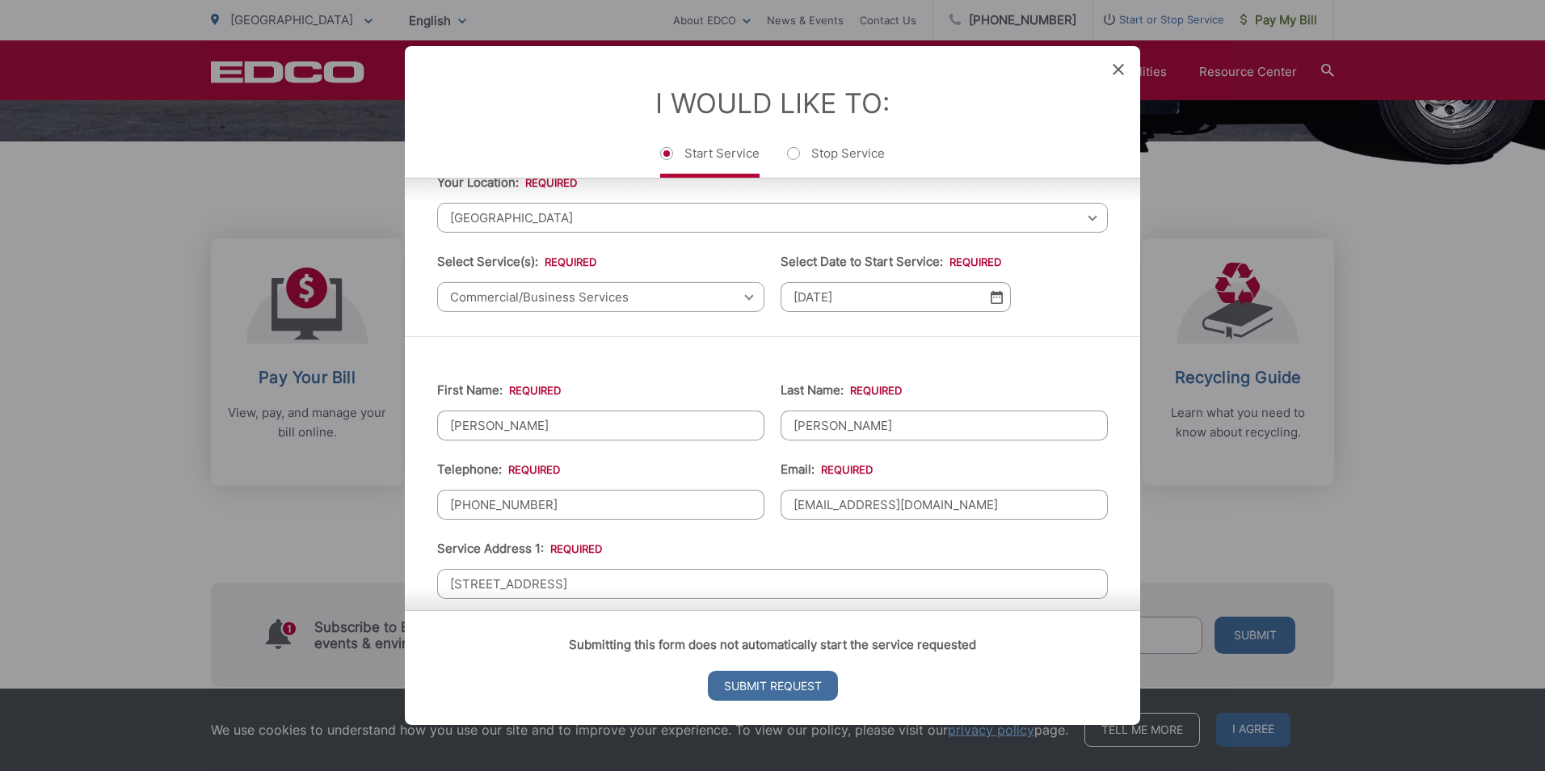
scroll to position [0, 0]
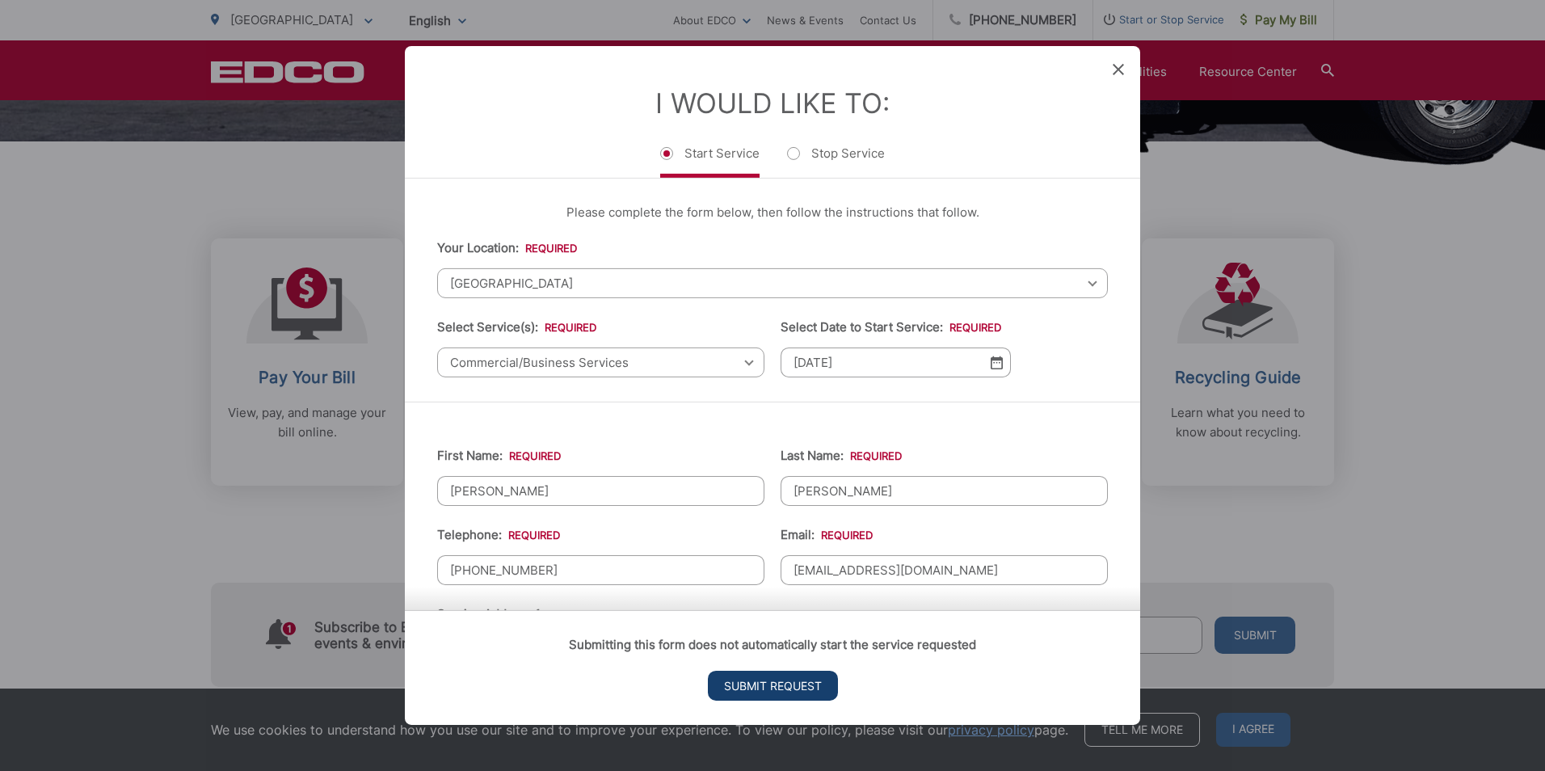
click at [789, 686] on input "Submit Request" at bounding box center [773, 686] width 130 height 30
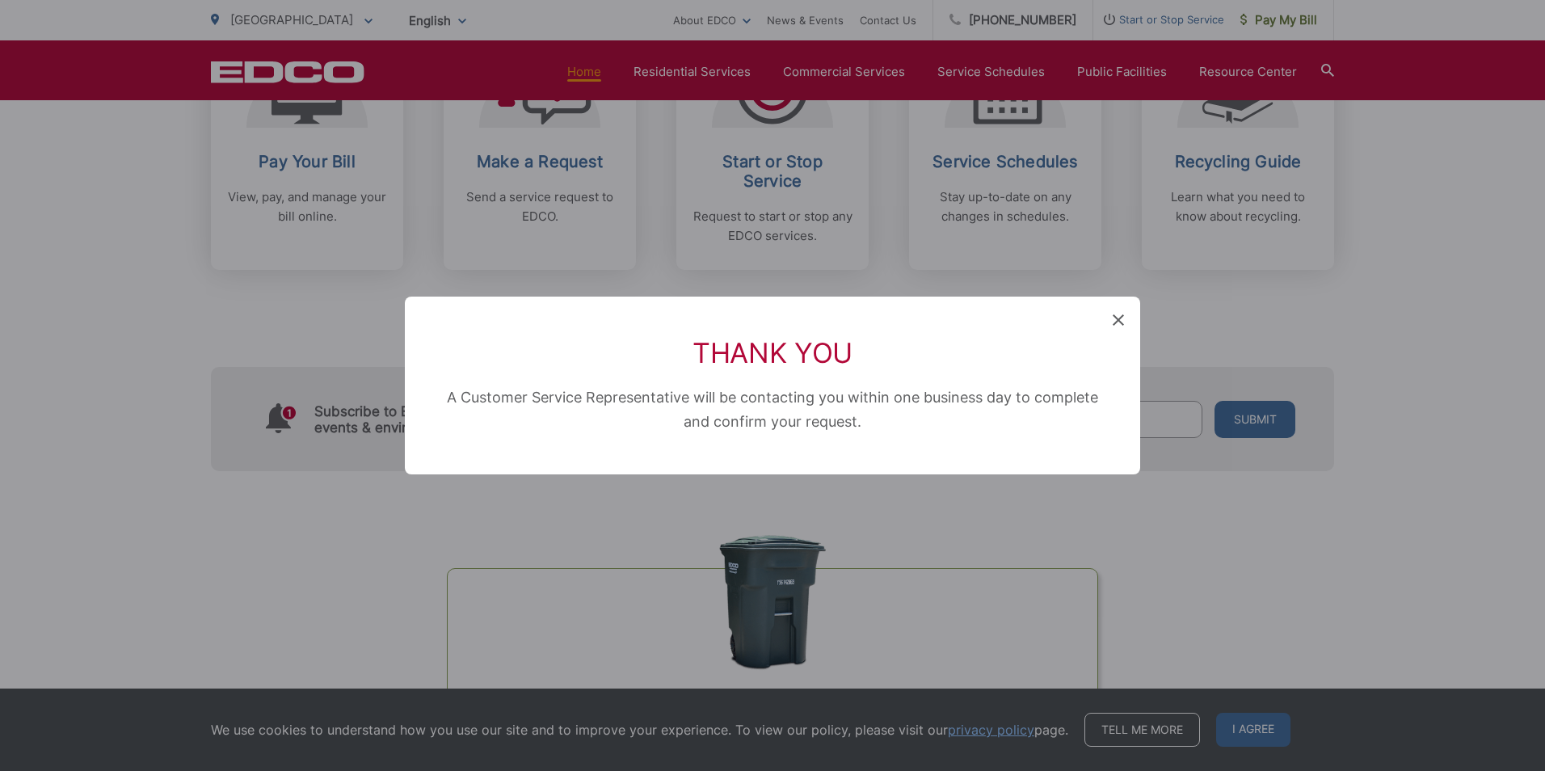
click at [1117, 318] on icon at bounding box center [1117, 319] width 11 height 11
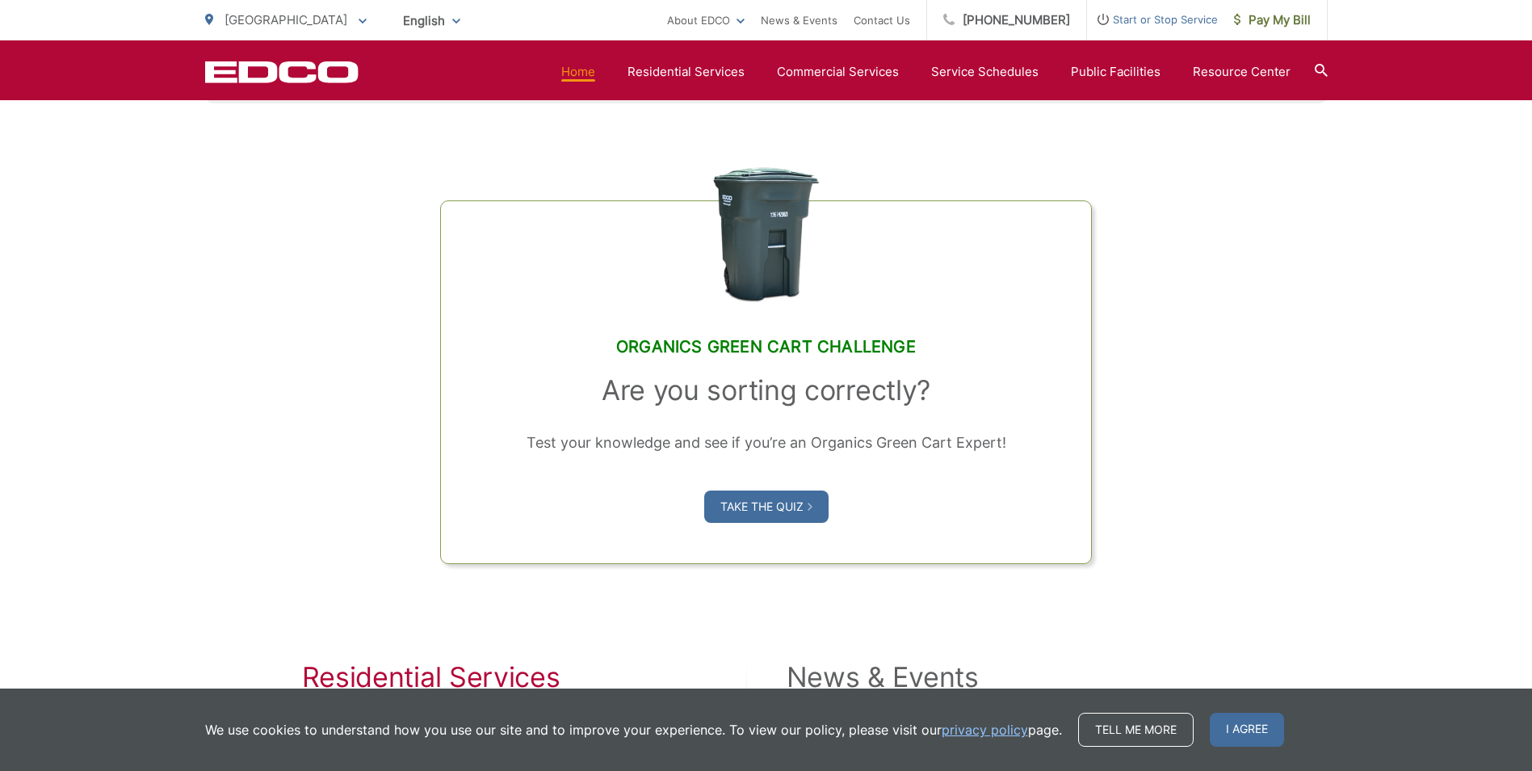
scroll to position [1131, 0]
